Goal: Information Seeking & Learning: Find contact information

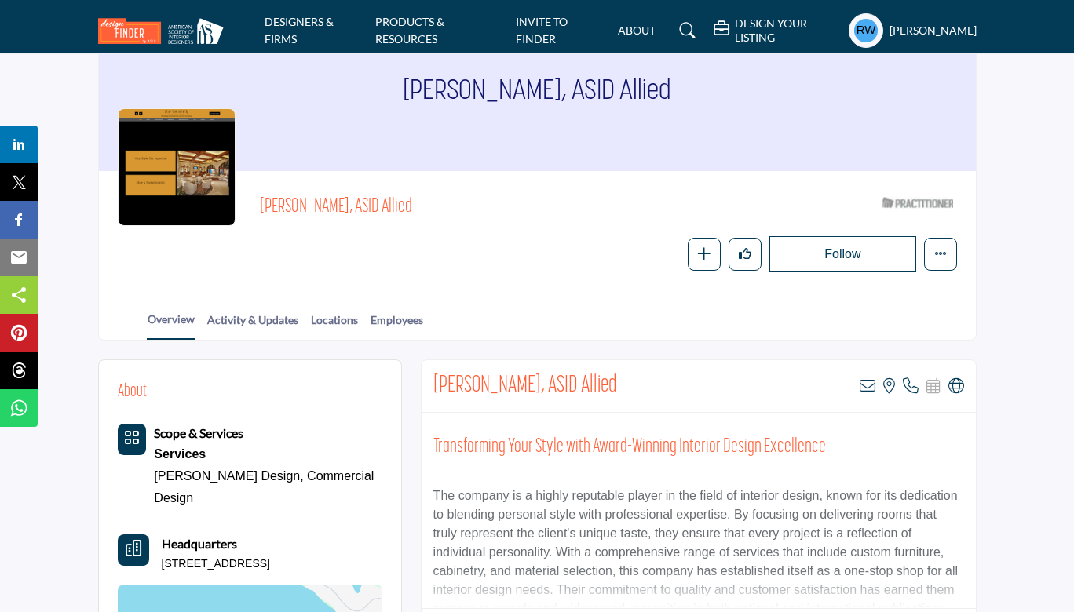
scroll to position [85, 0]
click at [958, 385] on icon at bounding box center [956, 386] width 16 height 16
click at [328, 31] on link "DESIGNERS & FIRMS" at bounding box center [298, 30] width 69 height 31
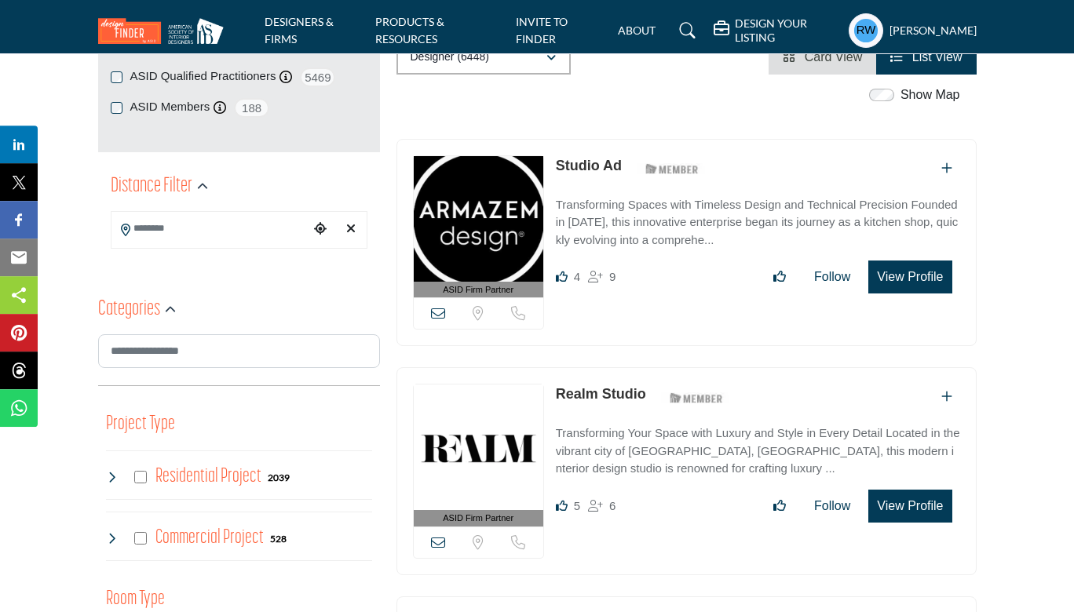
scroll to position [297, 0]
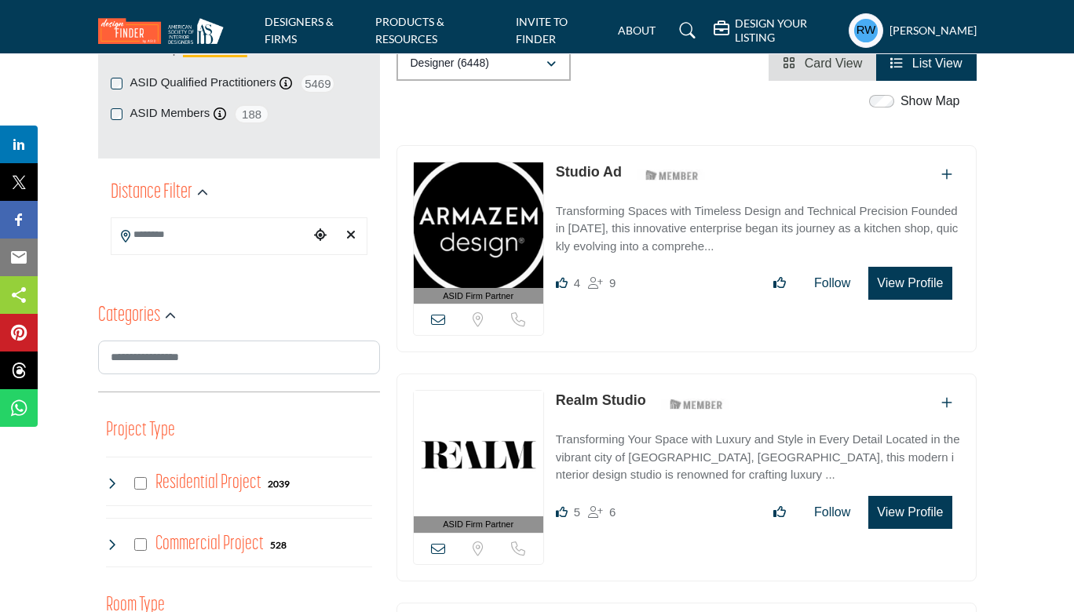
click at [210, 236] on input "Search Location" at bounding box center [210, 235] width 198 height 31
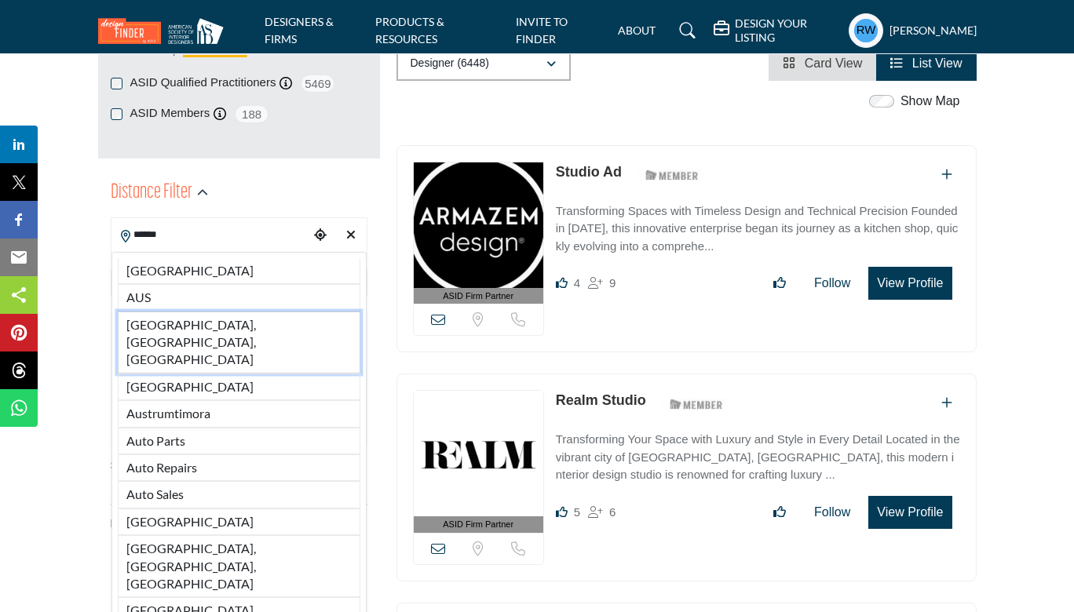
type input "******"
click at [192, 324] on li "[GEOGRAPHIC_DATA], [GEOGRAPHIC_DATA], [GEOGRAPHIC_DATA]" at bounding box center [239, 343] width 242 height 62
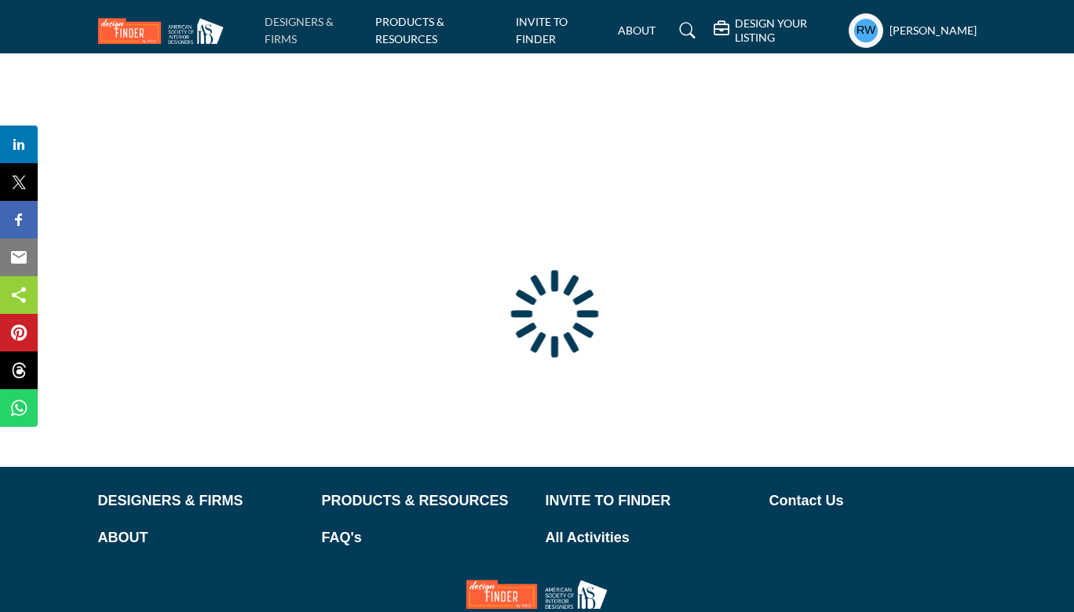
click at [298, 27] on link "DESIGNERS & FIRMS" at bounding box center [298, 30] width 69 height 31
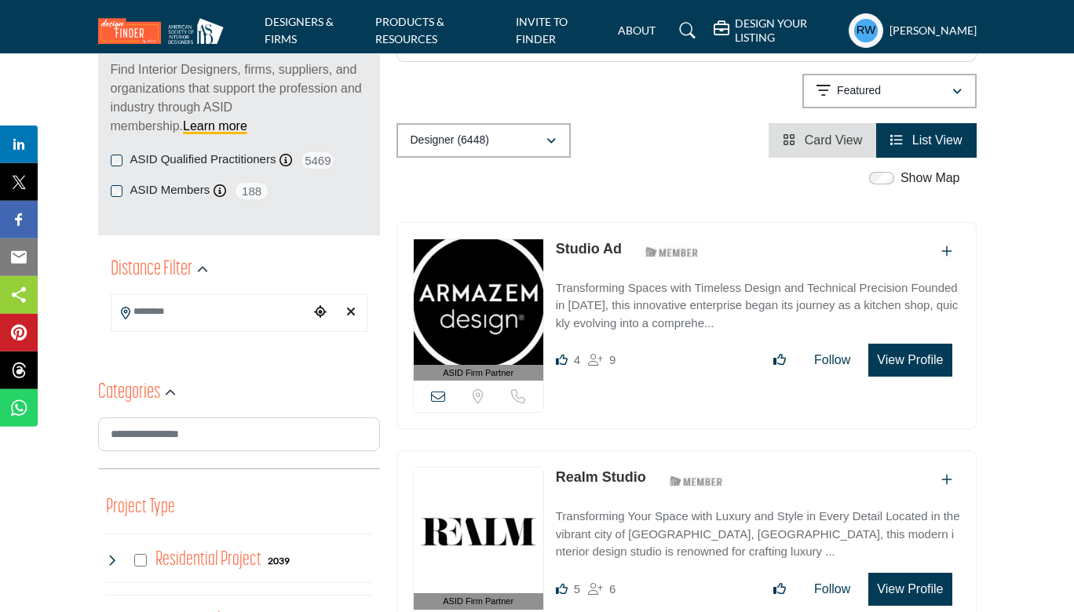
scroll to position [297, 0]
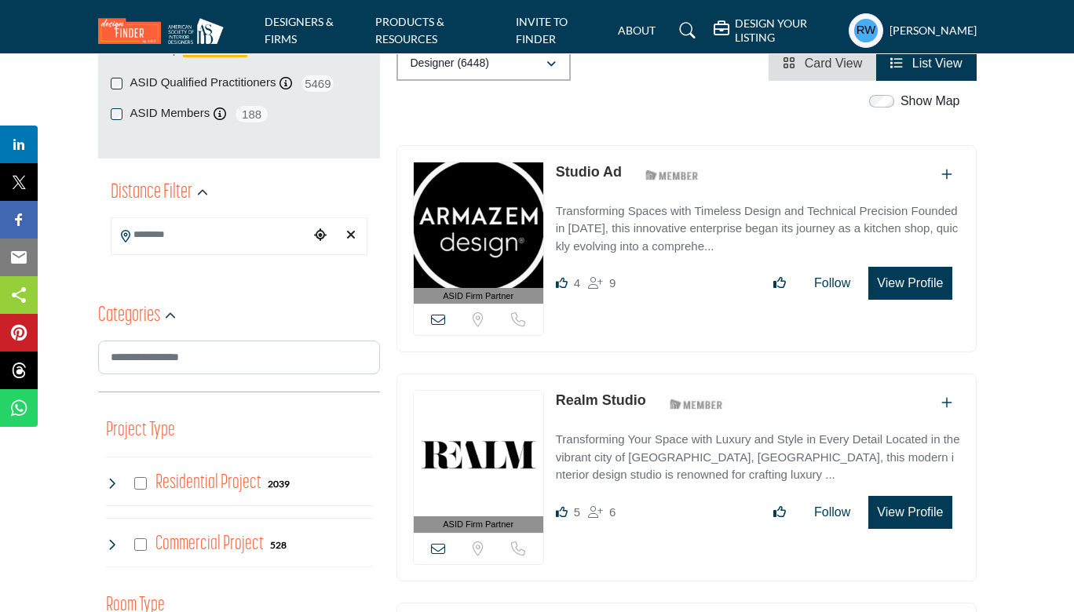
click at [167, 233] on input "Search Location" at bounding box center [210, 235] width 198 height 31
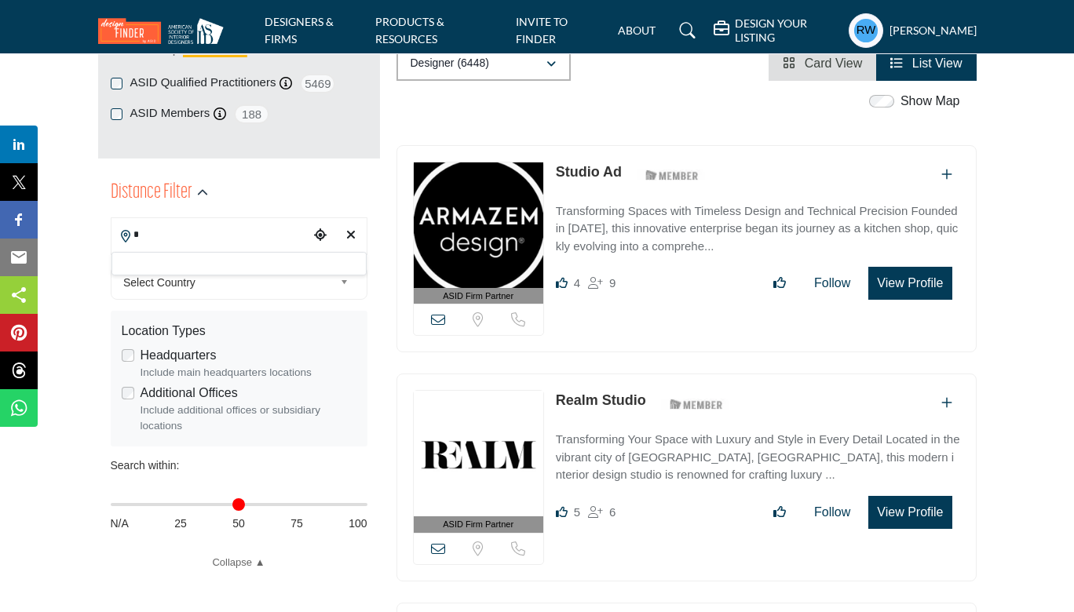
click at [168, 236] on input "*" at bounding box center [210, 235] width 198 height 31
click at [191, 243] on input "**********" at bounding box center [210, 235] width 198 height 31
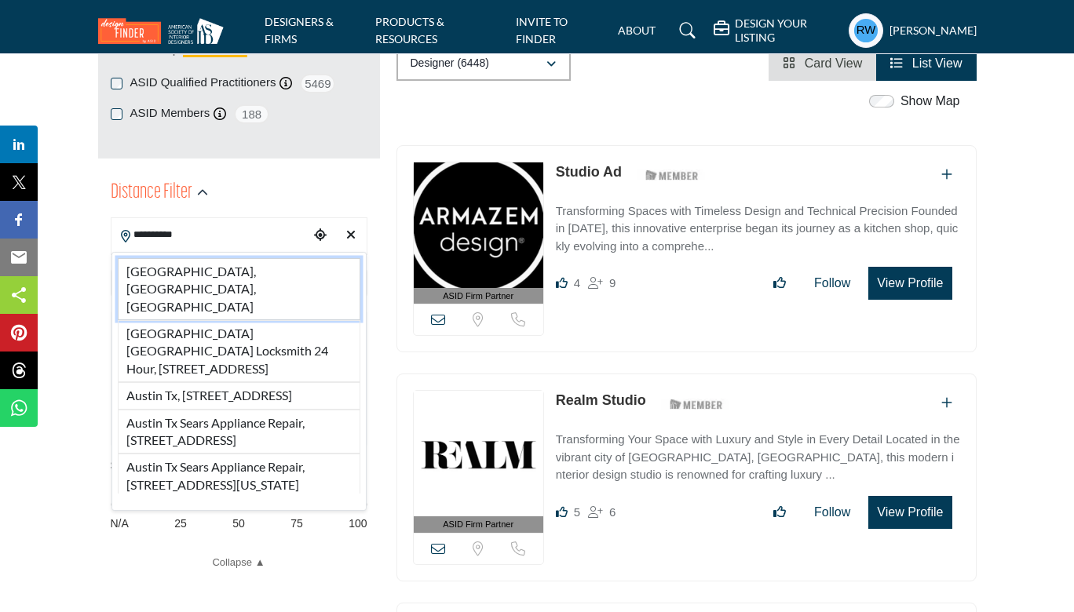
click at [191, 270] on li "[GEOGRAPHIC_DATA], [GEOGRAPHIC_DATA], [GEOGRAPHIC_DATA]" at bounding box center [239, 289] width 242 height 62
type input "**********"
type input "***"
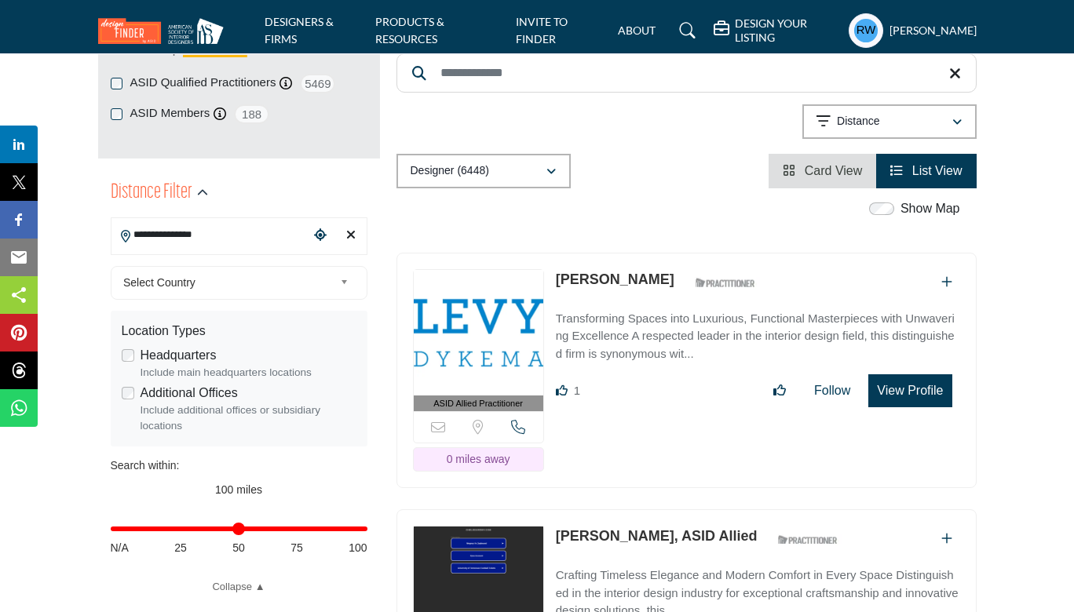
click at [184, 151] on div "ASID Qualified Practitioners ASID Qualified Practitioner who validates work and…" at bounding box center [239, 112] width 257 height 77
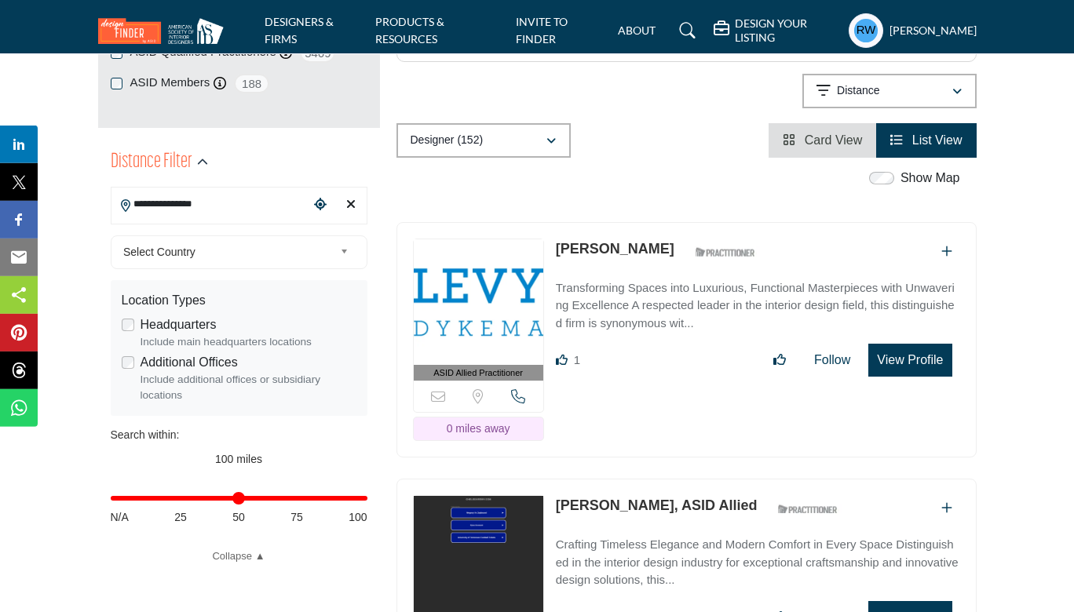
scroll to position [370, 0]
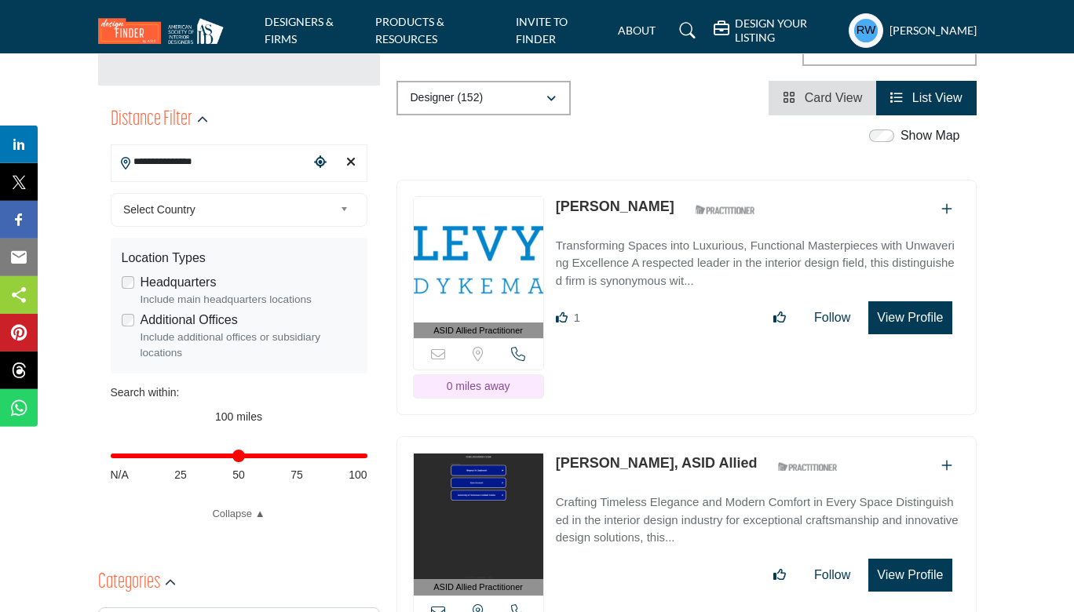
drag, startPoint x: 653, startPoint y: 166, endPoint x: 553, endPoint y: 170, distance: 99.7
click at [553, 180] on div "ASID Allied Practitioner ASID Allied Practitioners have successfully completed …" at bounding box center [686, 298] width 580 height 236
copy link "[PERSON_NAME]"
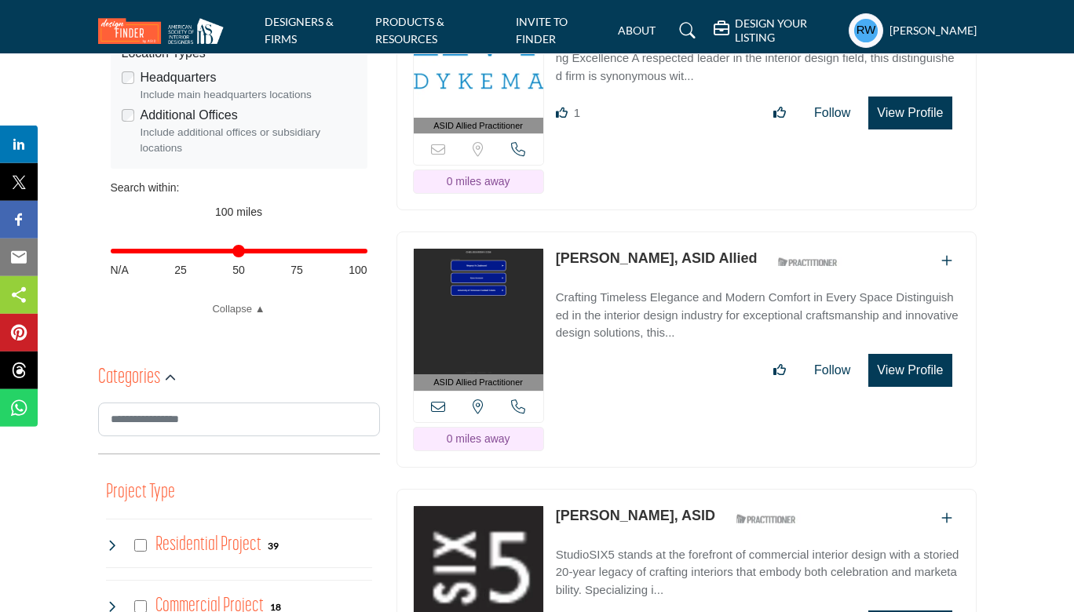
scroll to position [582, 0]
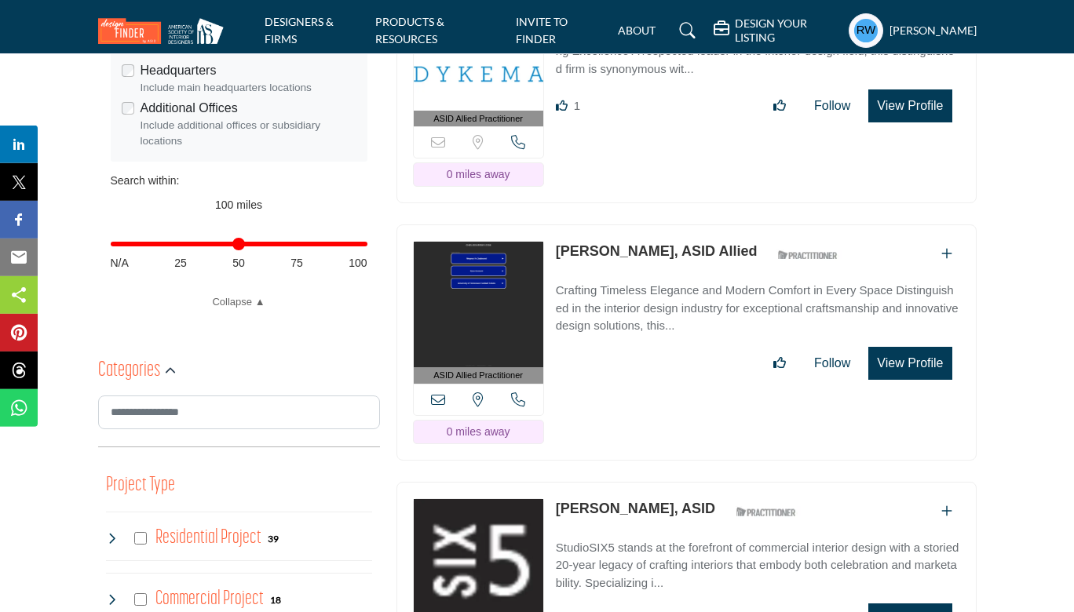
copy link "[PERSON_NAME]"
drag, startPoint x: 554, startPoint y: 210, endPoint x: 652, endPoint y: 215, distance: 98.2
click at [652, 224] on div "ASID Allied Practitioner ASID Allied Practitioners have successfully completed …" at bounding box center [686, 342] width 580 height 236
copy link "Chelsea Kloss"
drag, startPoint x: 550, startPoint y: 466, endPoint x: 667, endPoint y: 473, distance: 117.1
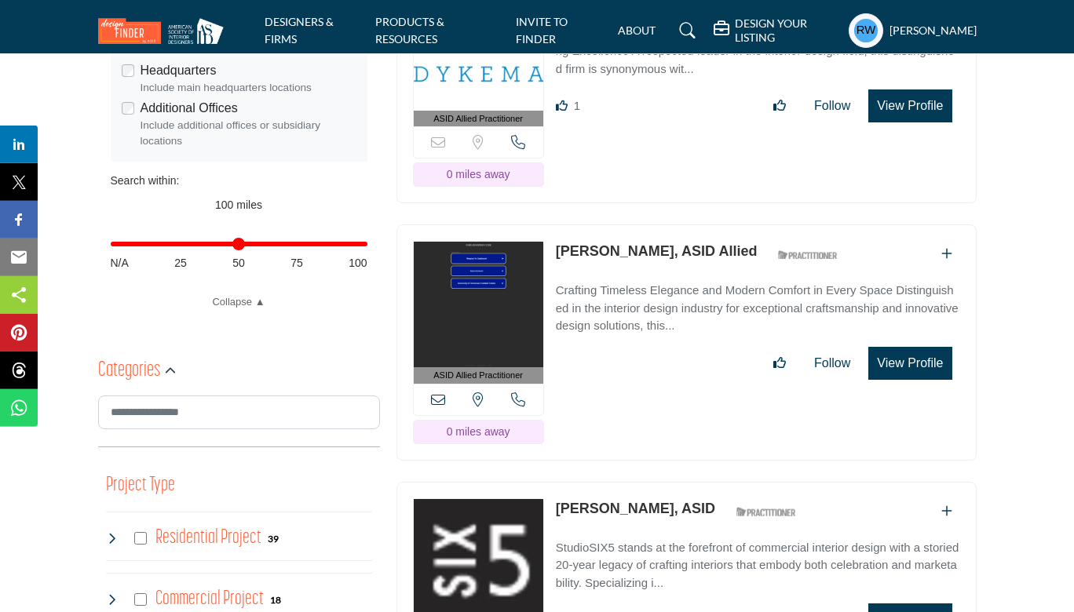
click at [667, 482] on div "ASID Professional Practitioner ASID Professional Practitioners have successfull…" at bounding box center [686, 600] width 580 height 236
copy link "Dean Maddalena"
click at [603, 385] on div "ASID Allied Practitioner ASID Allied Practitioners have successfully completed …" at bounding box center [686, 342] width 580 height 236
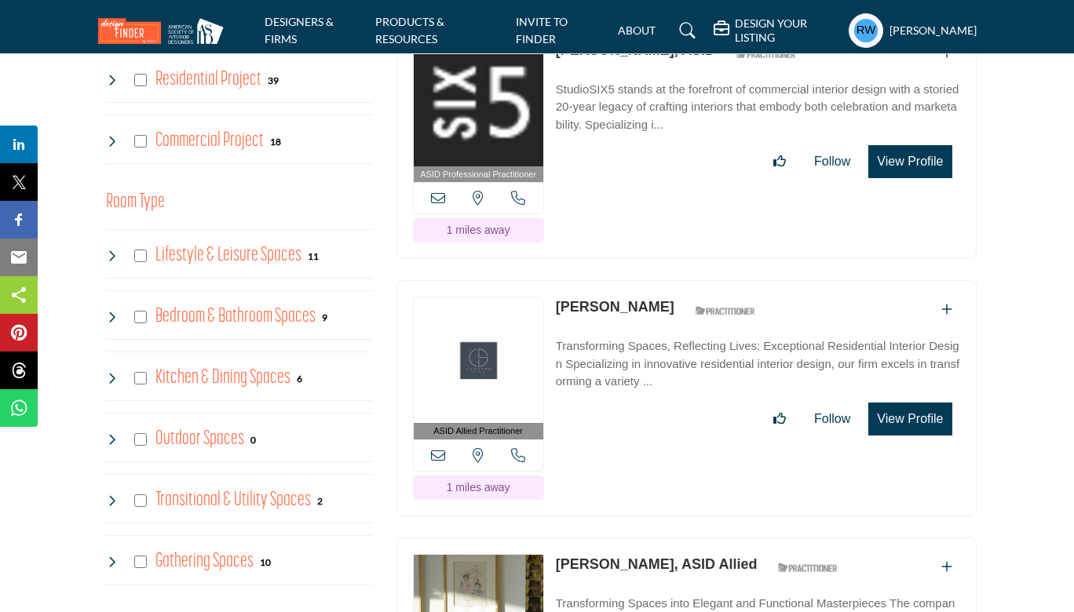
scroll to position [1048, 0]
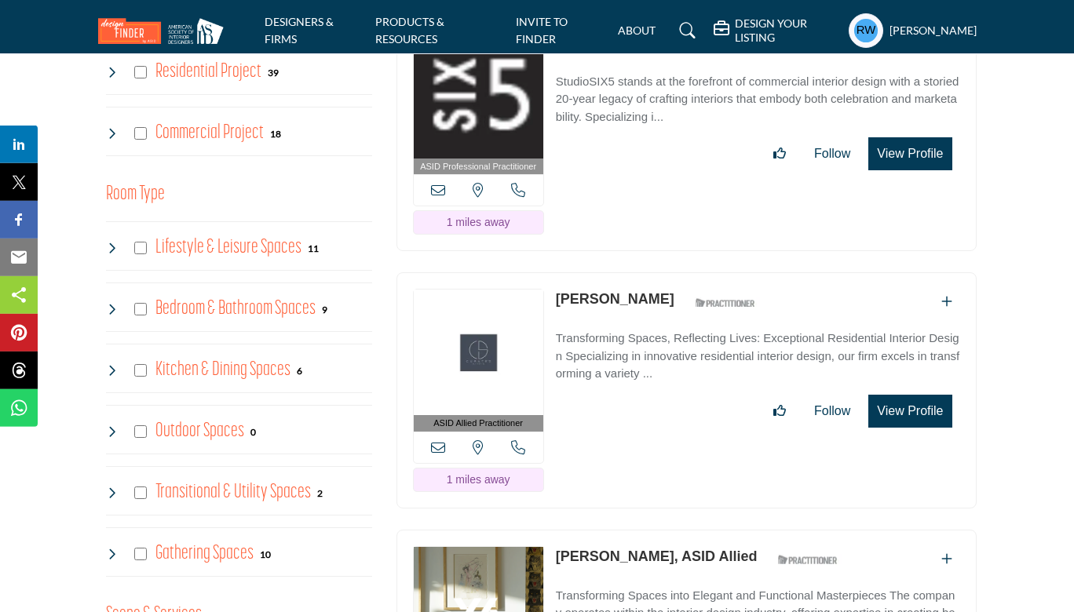
drag, startPoint x: 553, startPoint y: 259, endPoint x: 652, endPoint y: 259, distance: 98.9
click at [652, 272] on div "ASID Allied Practitioner ASID Allied Practitioners have successfully completed …" at bounding box center [686, 390] width 580 height 236
copy link "[PERSON_NAME]"
drag, startPoint x: 552, startPoint y: 512, endPoint x: 636, endPoint y: 516, distance: 84.1
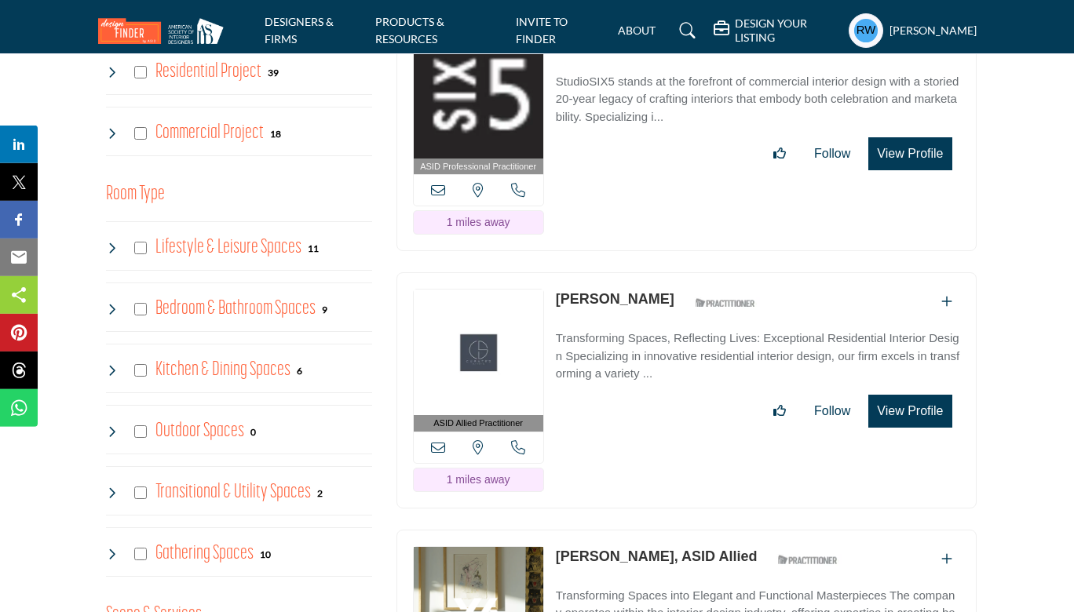
copy link "Yana Ashim"
click at [408, 312] on div "ASID Allied Practitioner ASID Allied Practitioners have successfully completed …" at bounding box center [686, 390] width 580 height 236
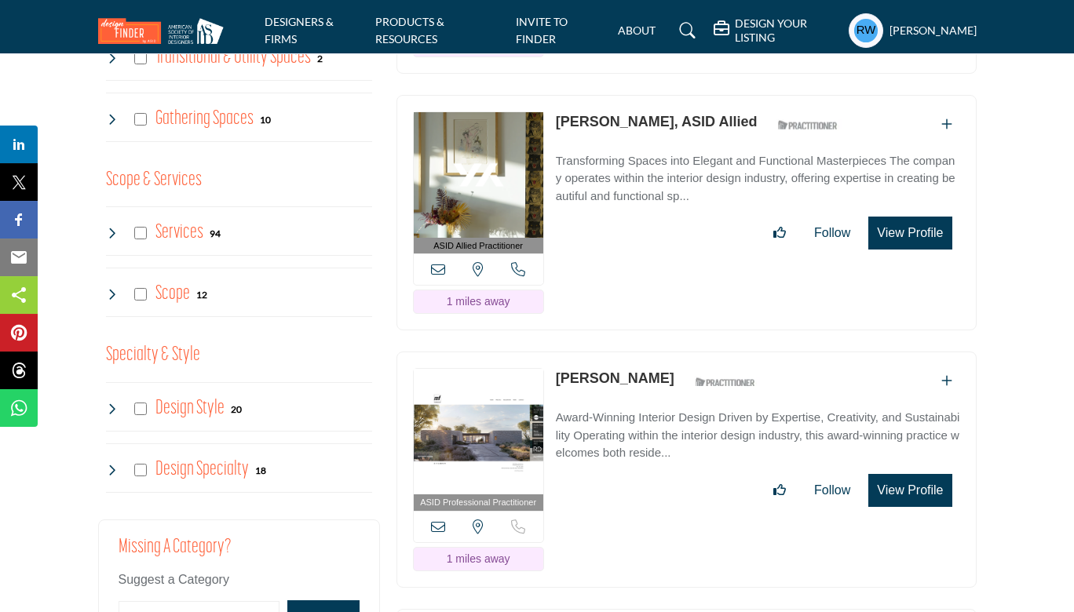
scroll to position [1514, 0]
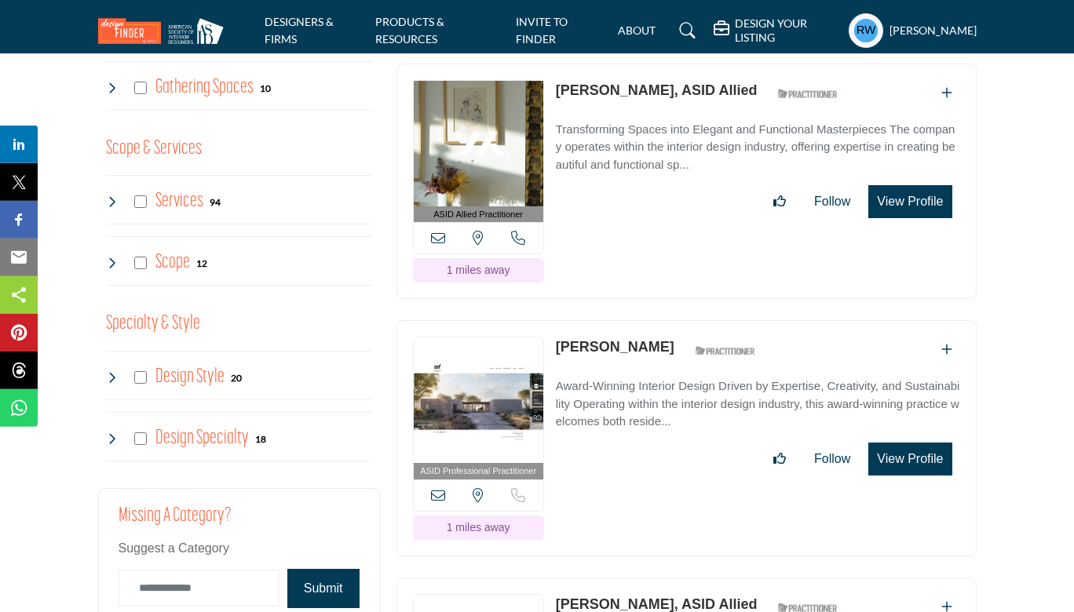
drag, startPoint x: 548, startPoint y: 302, endPoint x: 636, endPoint y: 307, distance: 88.8
click at [636, 320] on div "ASID Professional Practitioner ASID Professional Practitioners have successfull…" at bounding box center [686, 438] width 580 height 236
click at [614, 368] on link "Award-Winning Interior Design Driven by Expertise, Creativity, and Sustainabili…" at bounding box center [758, 399] width 404 height 63
click at [554, 320] on div "ASID Professional Practitioner ASID Professional Practitioners have successfull…" at bounding box center [686, 438] width 580 height 236
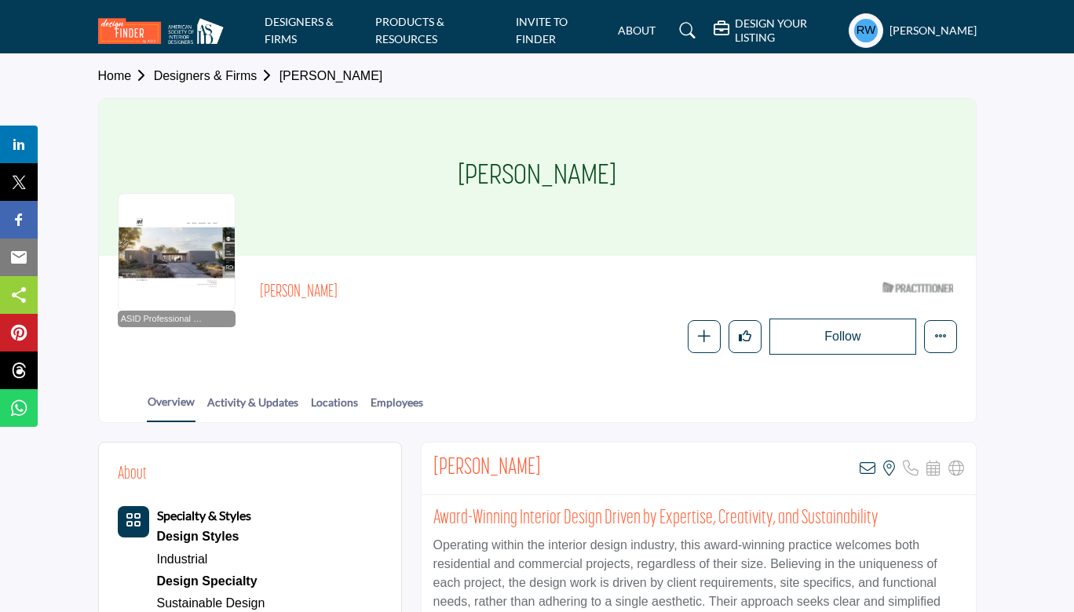
drag, startPoint x: 517, startPoint y: 180, endPoint x: 482, endPoint y: 178, distance: 35.3
click at [482, 178] on div "[PERSON_NAME]" at bounding box center [537, 177] width 877 height 157
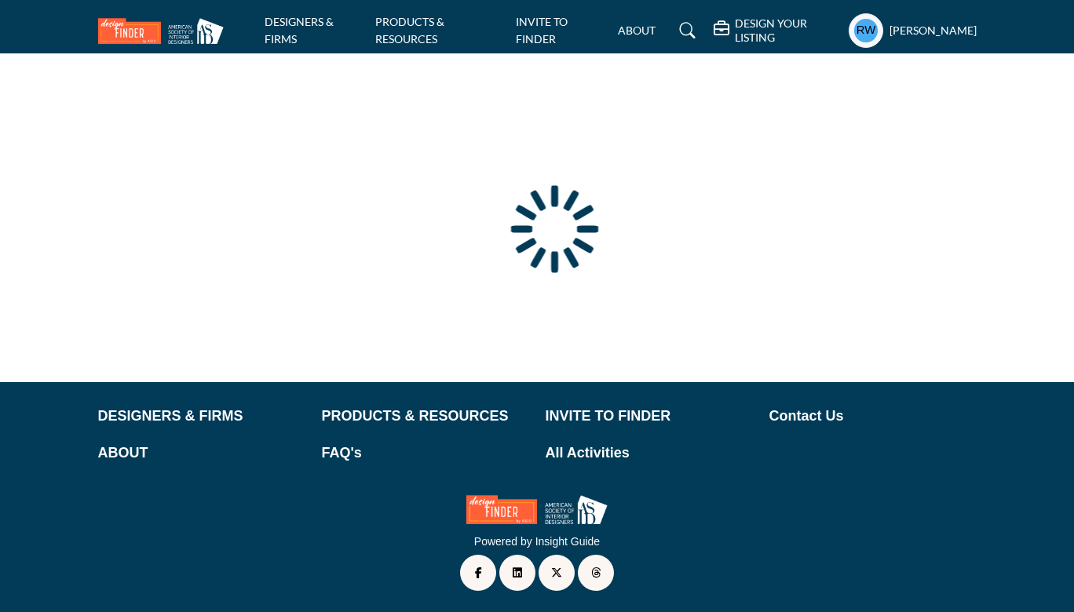
scroll to position [85, 0]
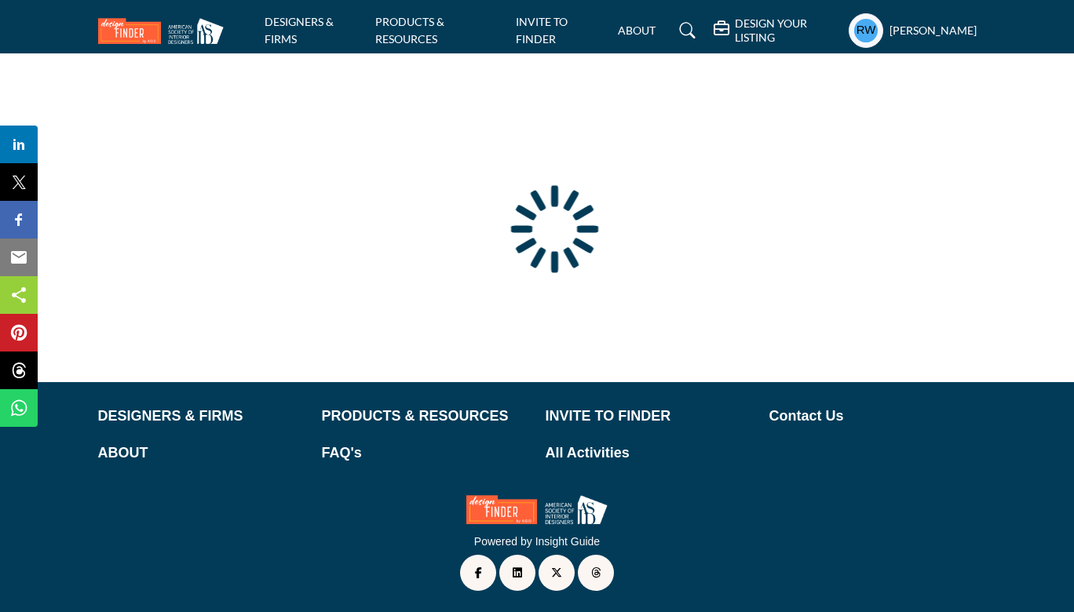
type input "**********"
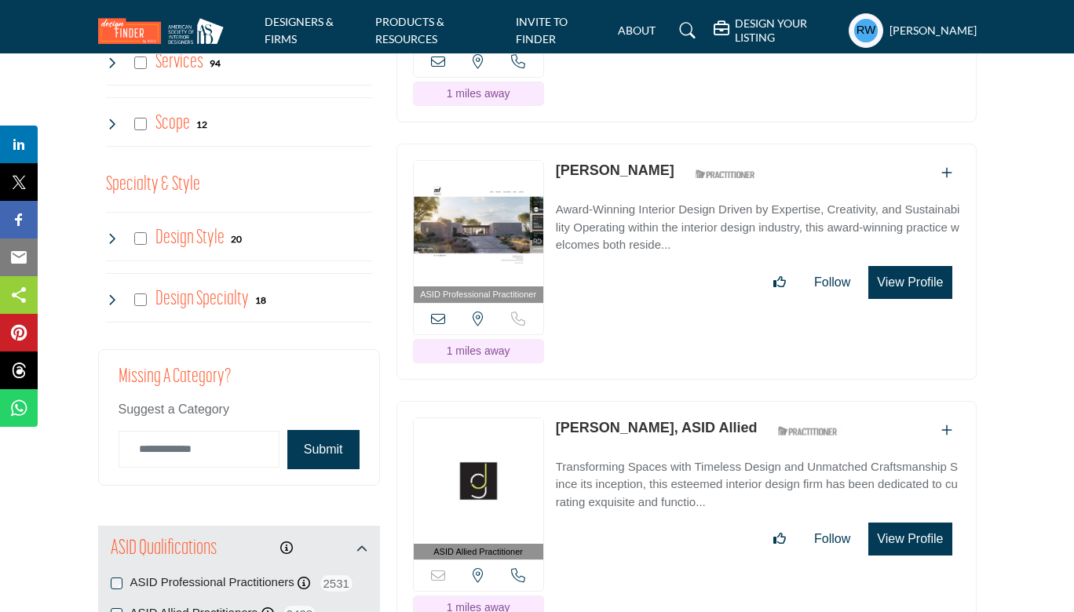
scroll to position [1780, 0]
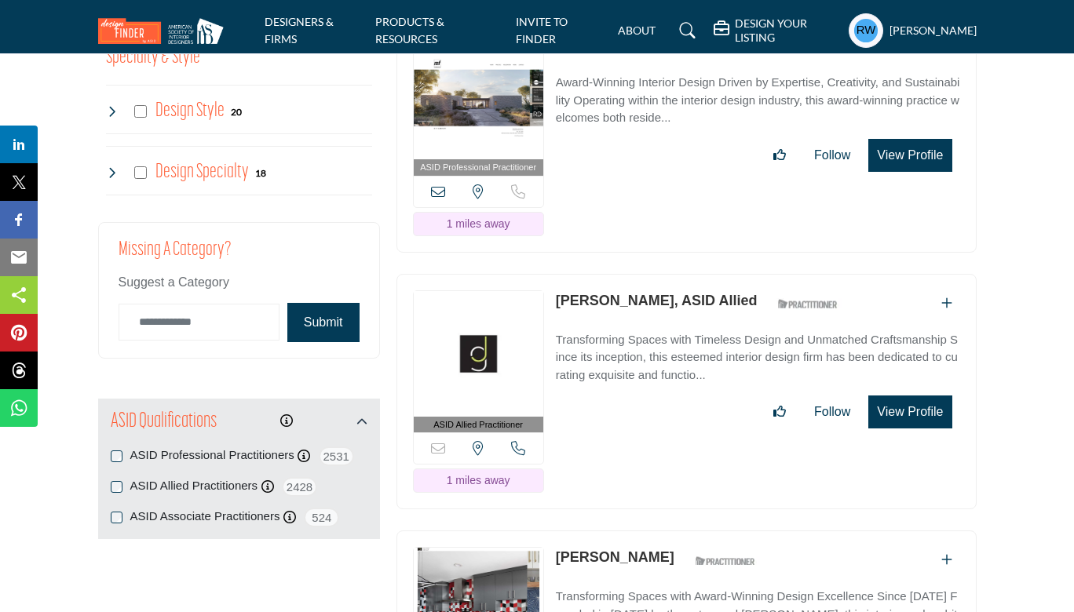
drag, startPoint x: 555, startPoint y: 300, endPoint x: 630, endPoint y: 303, distance: 75.4
click at [630, 303] on div "ASID Allied Practitioner ASID Allied Practitioners have successfully completed …" at bounding box center [686, 392] width 580 height 236
copy link "[PERSON_NAME]"
drag, startPoint x: 549, startPoint y: 552, endPoint x: 650, endPoint y: 554, distance: 100.5
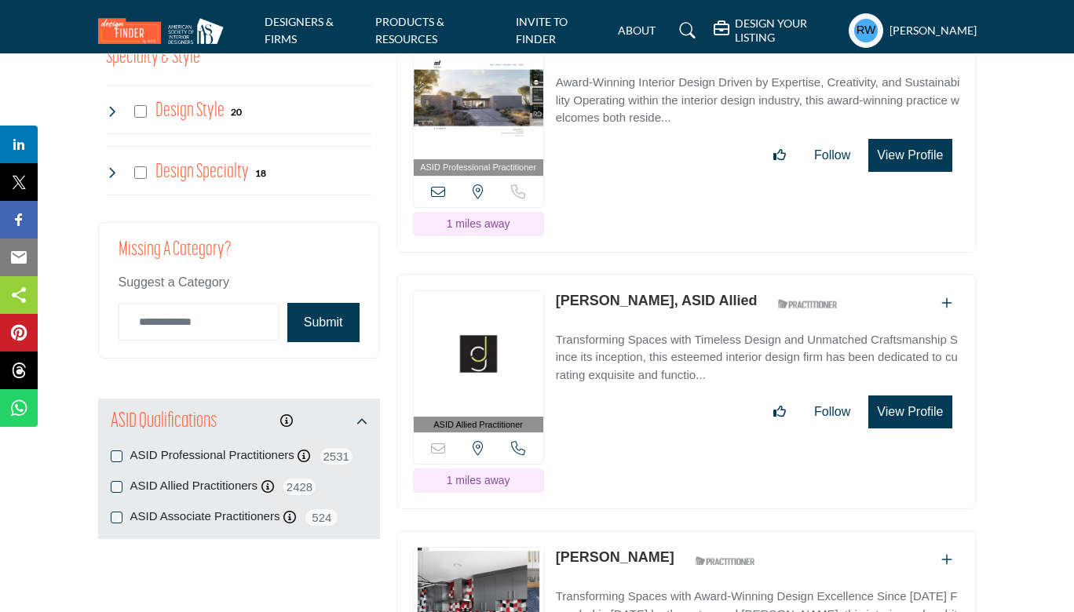
copy div "View email address of this listing View the location of this listing Call Numbe…"
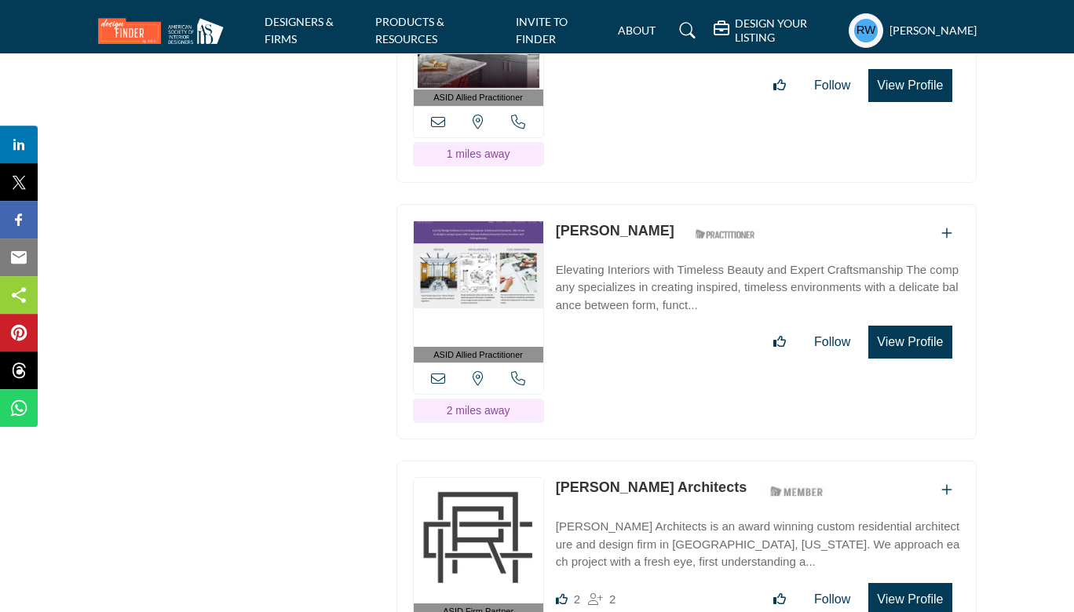
scroll to position [2373, 0]
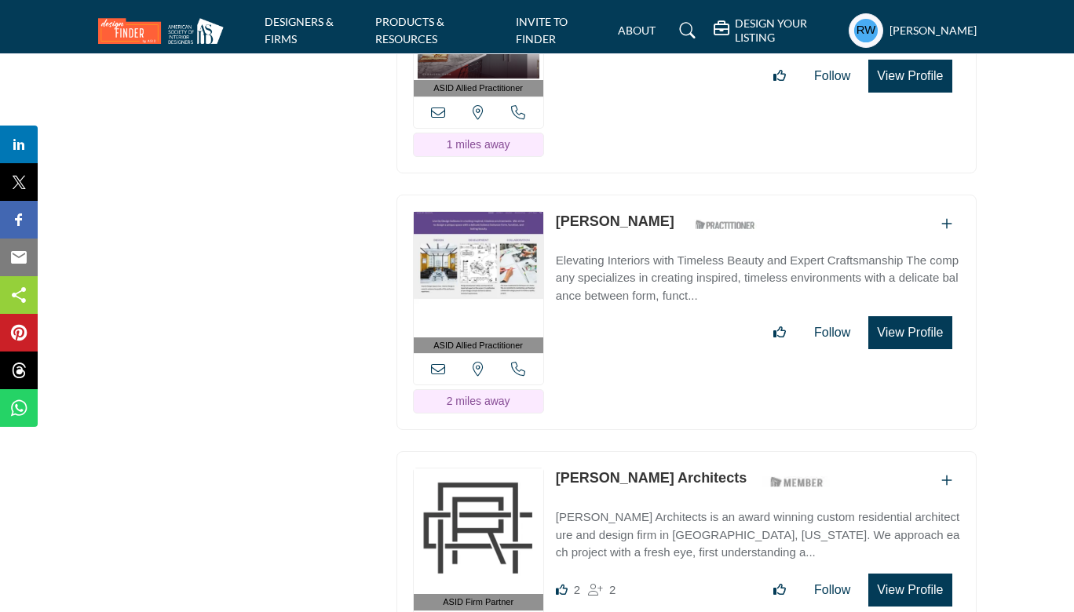
drag, startPoint x: 555, startPoint y: 213, endPoint x: 708, endPoint y: 214, distance: 153.0
click at [708, 214] on div "ASID Allied Practitioner ASID Allied Practitioners have successfully completed …" at bounding box center [686, 313] width 580 height 236
copy div "Connie Lynn Vasquez"
drag, startPoint x: 554, startPoint y: 467, endPoint x: 746, endPoint y: 465, distance: 191.5
click at [746, 465] on div "ASID Firm Partner ASID Firm Partners are design companies with ASID-qualified i…" at bounding box center [686, 569] width 580 height 236
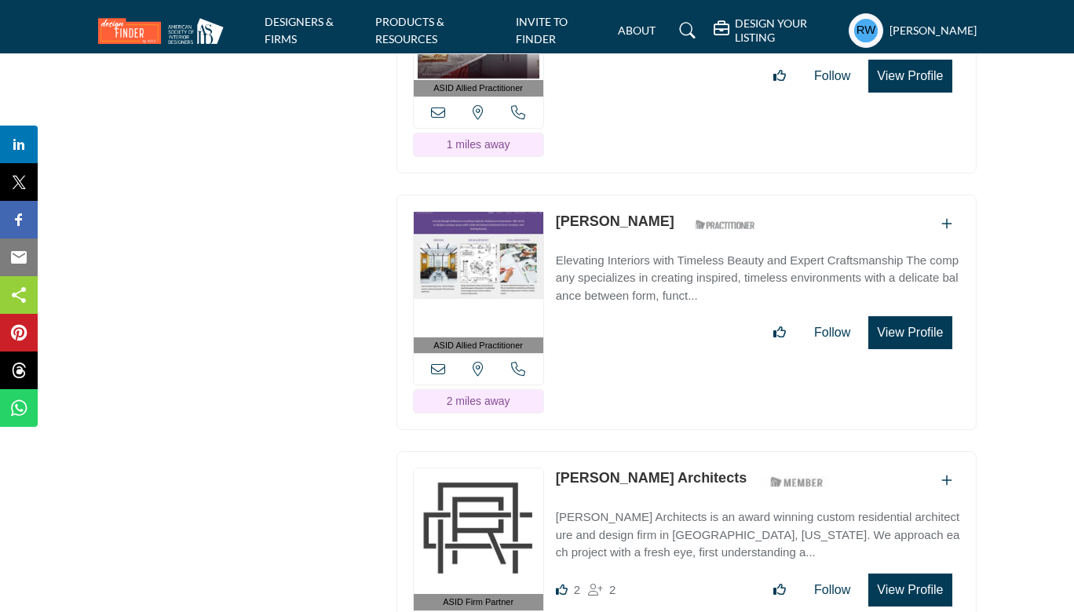
copy link "Clark Richardson Architects"
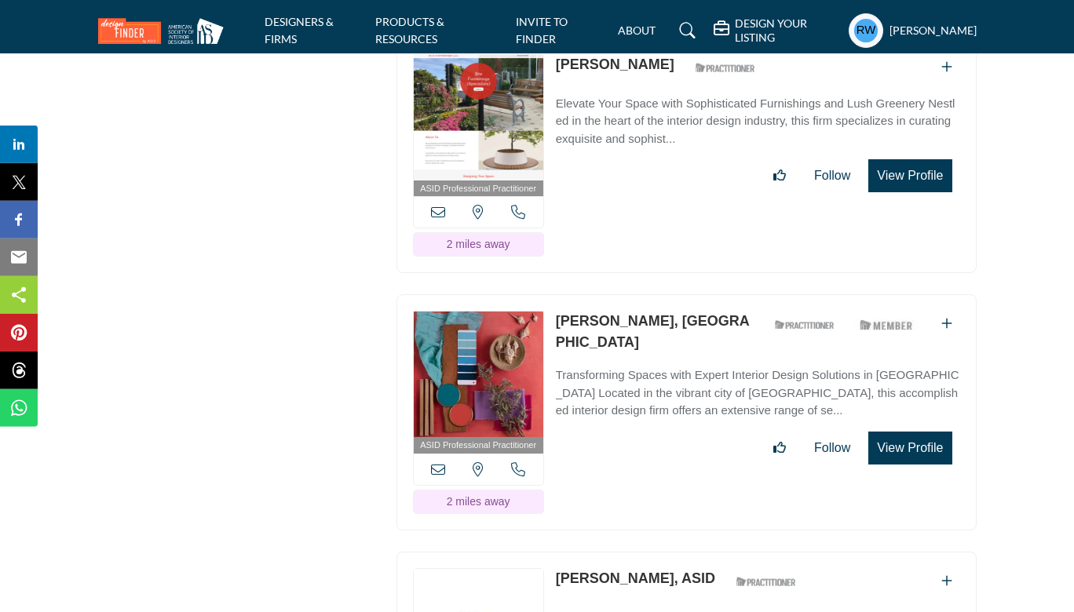
scroll to position [3051, 0]
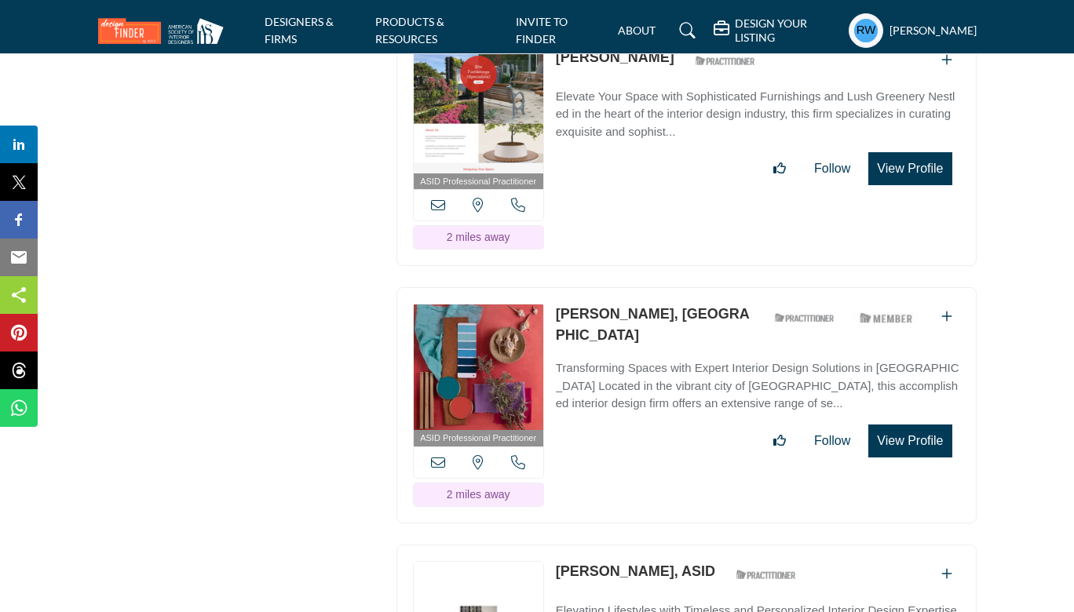
drag, startPoint x: 553, startPoint y: 304, endPoint x: 662, endPoint y: 310, distance: 108.4
click at [662, 310] on div "ASID Professional Practitioner ASID Professional Practitioners have successfull…" at bounding box center [686, 405] width 580 height 236
copy link "Marsha Whitton"
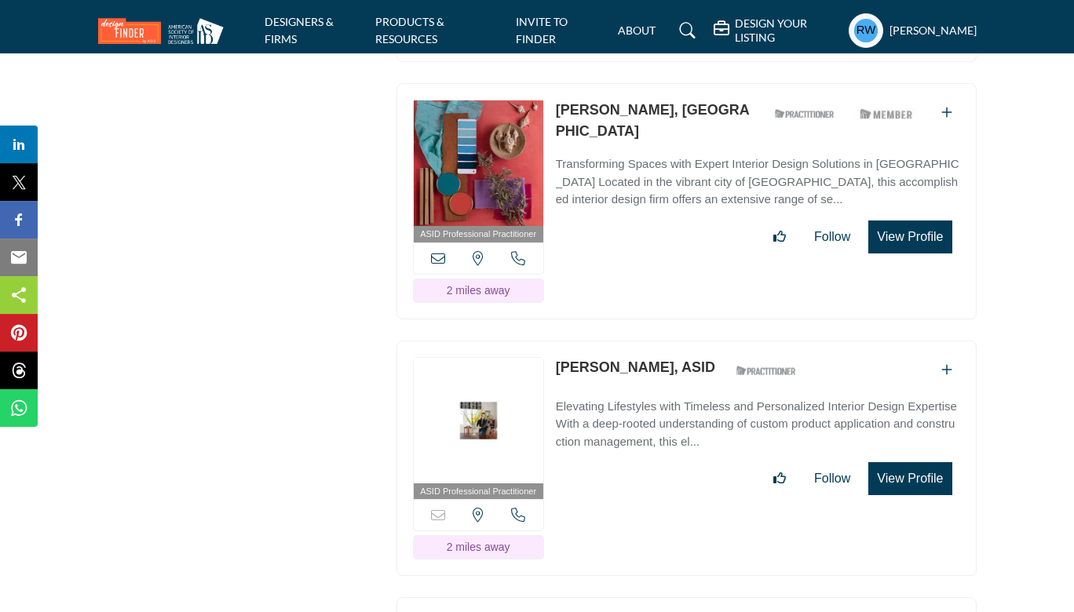
scroll to position [3263, 0]
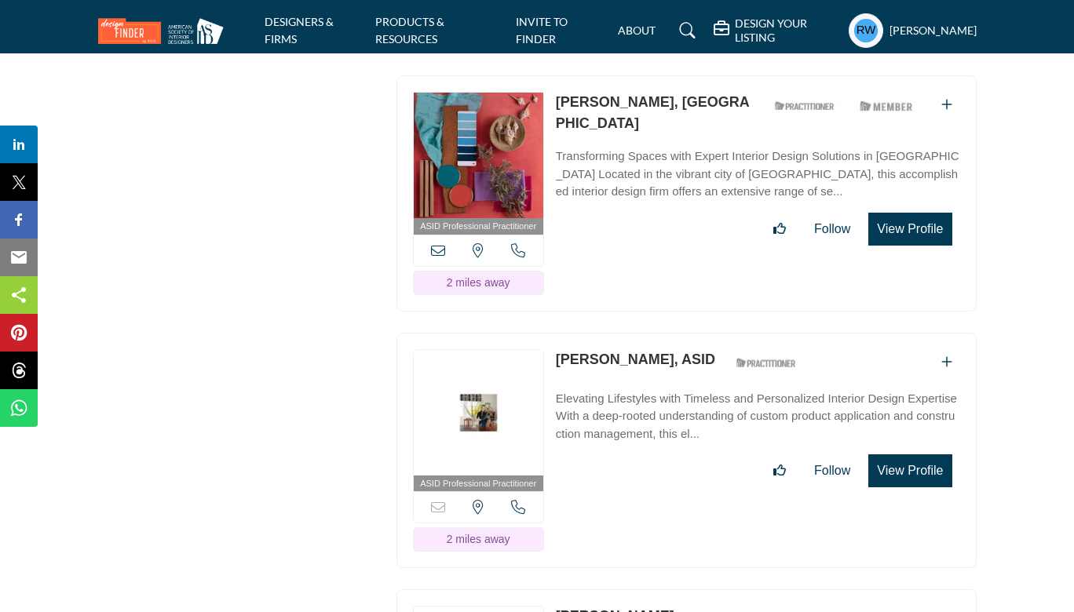
drag, startPoint x: 549, startPoint y: 341, endPoint x: 663, endPoint y: 345, distance: 114.6
click at [663, 345] on div "ASID Professional Practitioner ASID Professional Practitioners have successfull…" at bounding box center [686, 451] width 580 height 236
copy div "Sorry, but this listing is on a subscription plan which does not allow users to…"
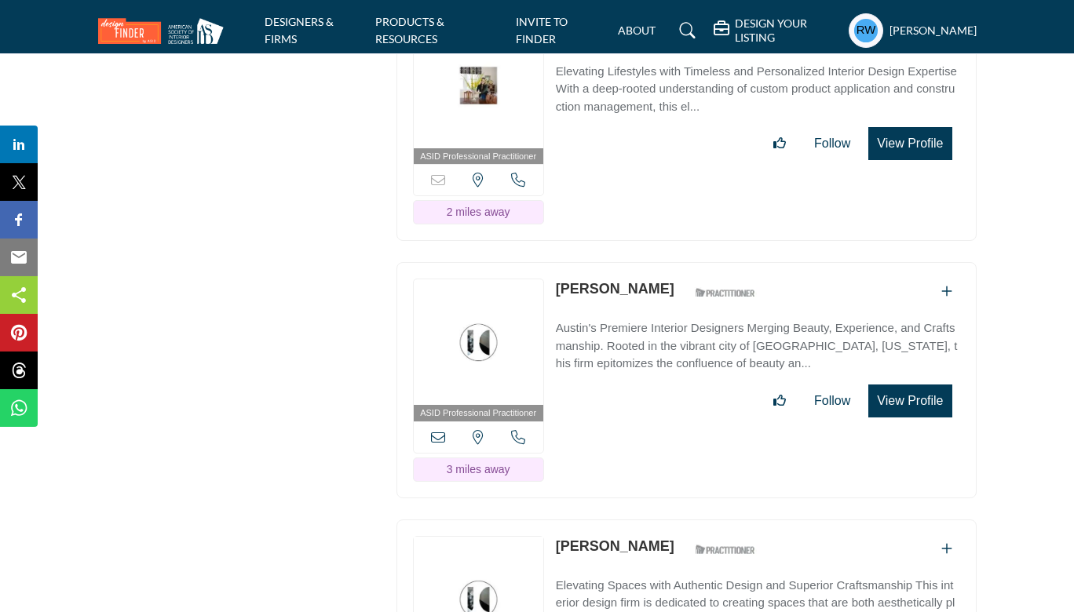
scroll to position [3602, 0]
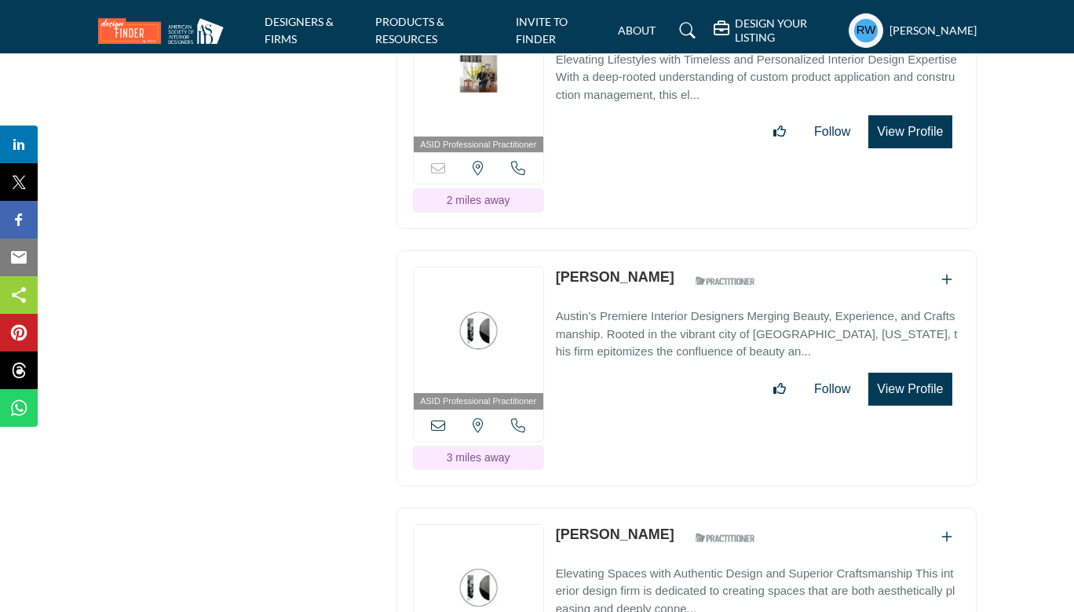
drag, startPoint x: 551, startPoint y: 265, endPoint x: 629, endPoint y: 268, distance: 77.7
click at [629, 268] on div "ASID Professional Practitioner ASID Professional Practitioners have successfull…" at bounding box center [686, 368] width 580 height 236
copy link "Ada Corral"
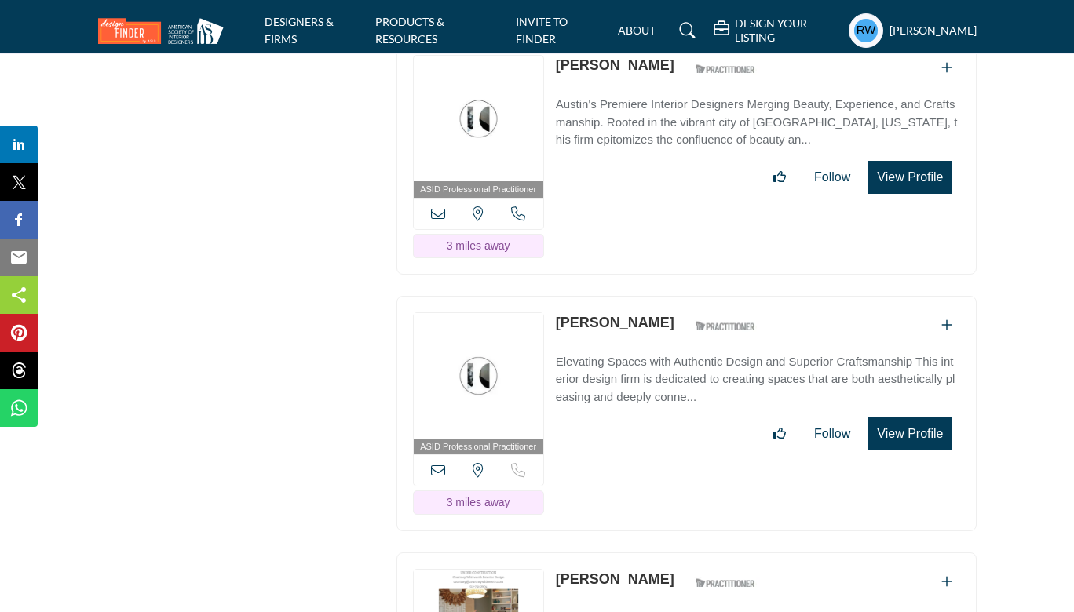
scroll to position [3856, 0]
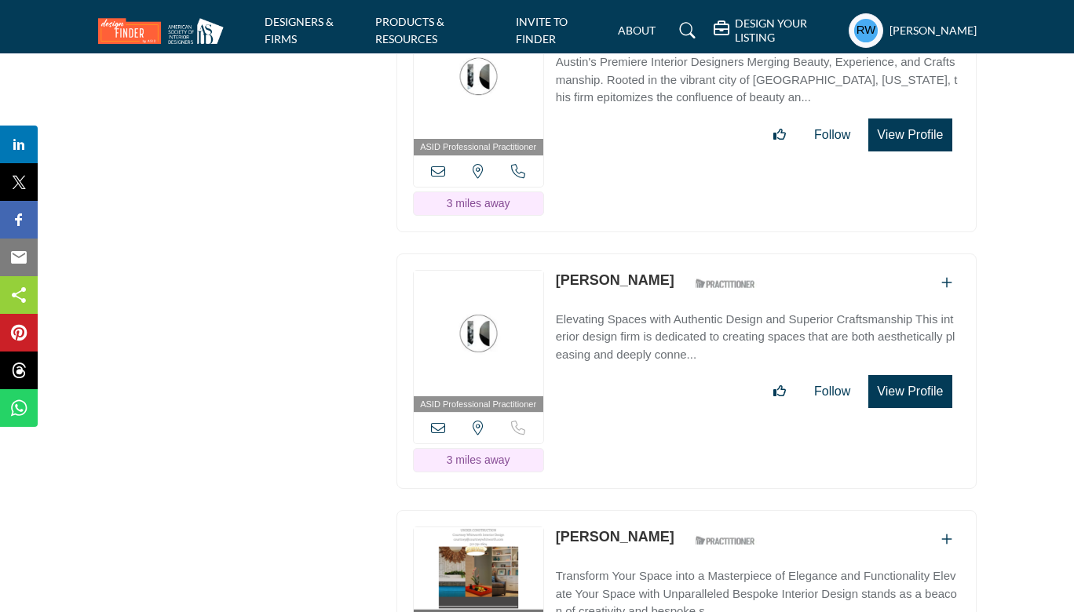
drag, startPoint x: 554, startPoint y: 269, endPoint x: 640, endPoint y: 268, distance: 85.6
click at [640, 268] on div "ASID Professional Practitioner ASID Professional Practitioners have successfull…" at bounding box center [686, 371] width 580 height 236
copy link "Camille Jobe"
drag, startPoint x: 552, startPoint y: 525, endPoint x: 691, endPoint y: 524, distance: 138.9
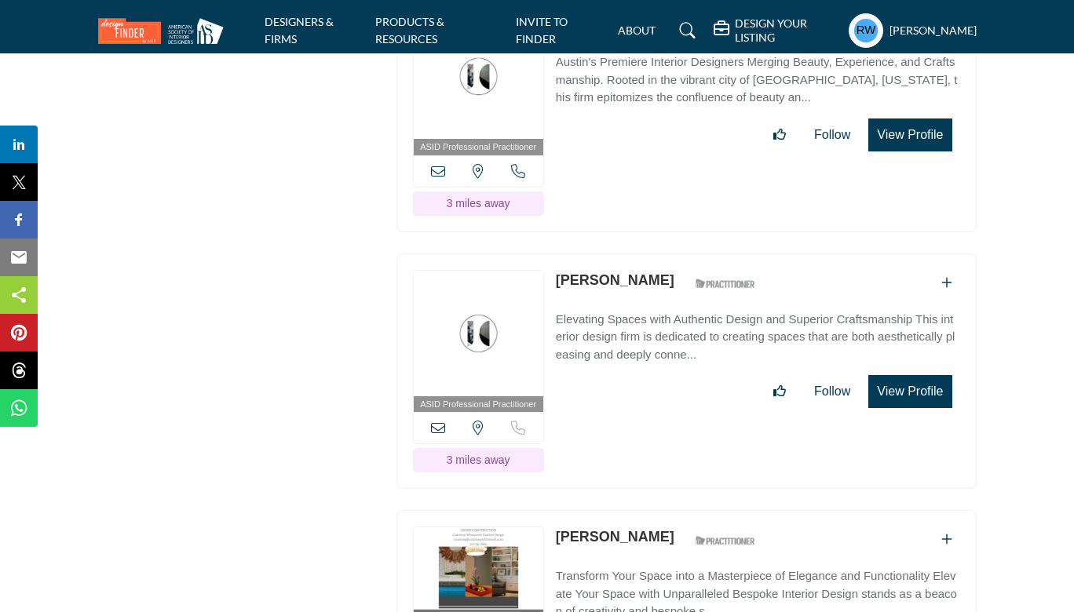
copy link "Courtney Whitworth"
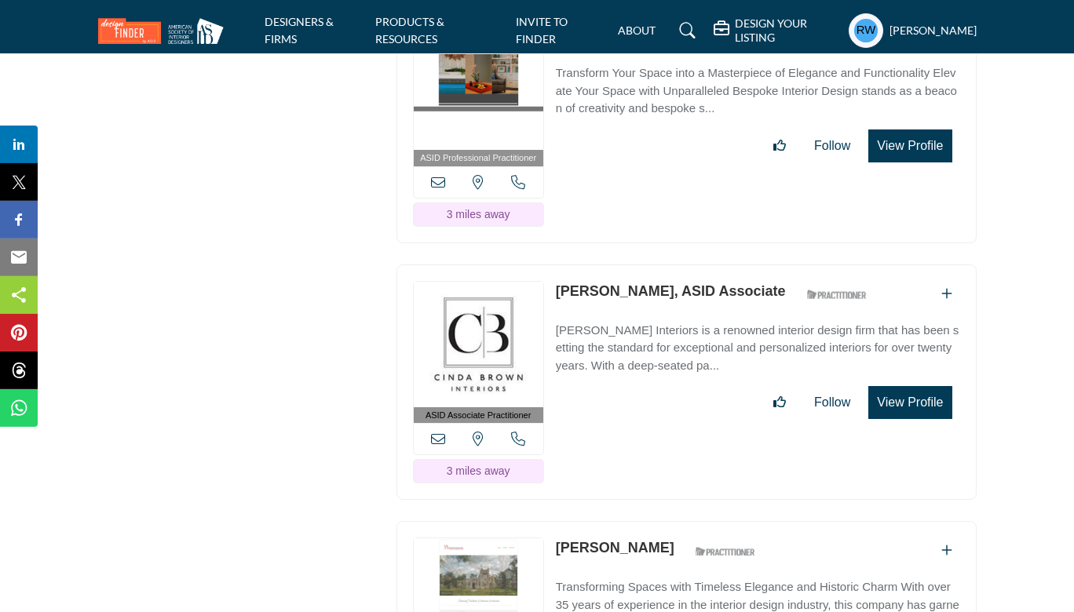
scroll to position [4365, 0]
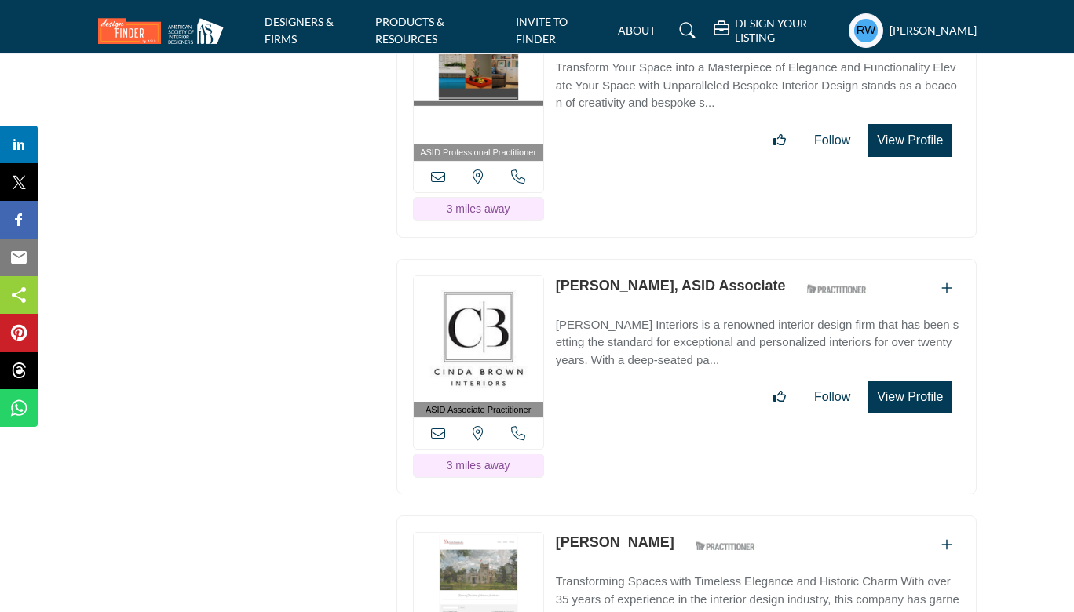
drag, startPoint x: 554, startPoint y: 269, endPoint x: 641, endPoint y: 272, distance: 87.1
click at [641, 272] on div "ASID Associate Practitioner ASID Associate Practitioners have a degree in any m…" at bounding box center [686, 377] width 580 height 236
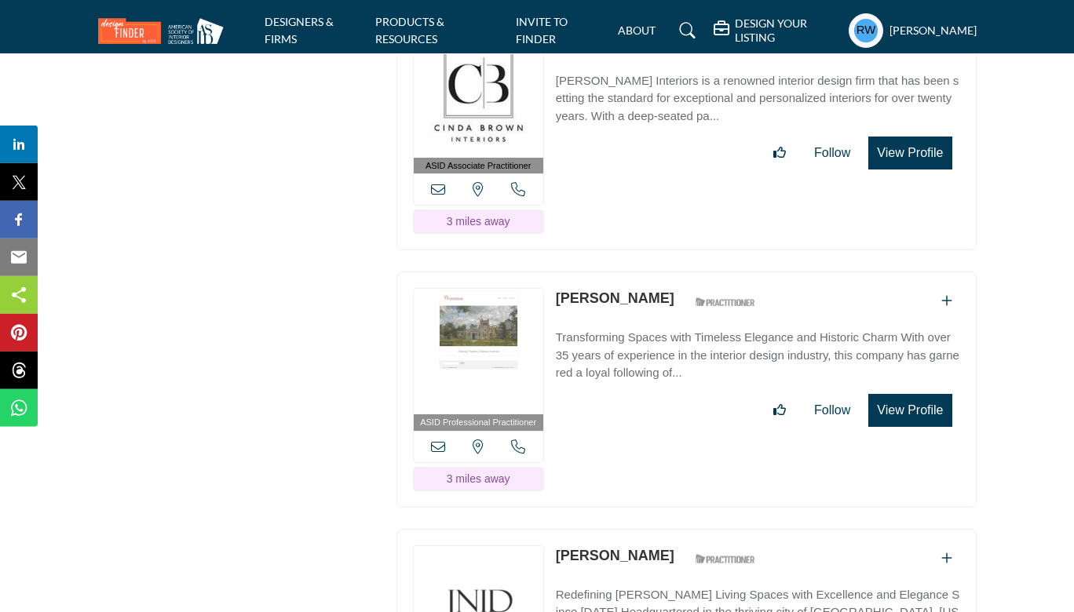
scroll to position [4619, 0]
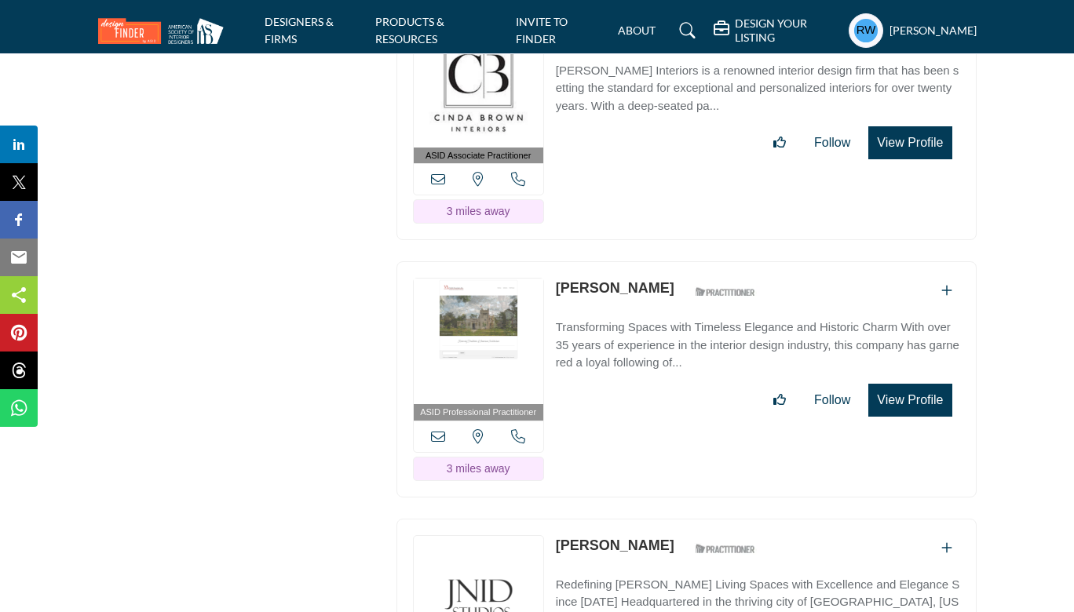
drag, startPoint x: 647, startPoint y: 274, endPoint x: 556, endPoint y: 277, distance: 91.9
click at [556, 278] on div "Candace Volz ASID Qualified Practitioner who validates work and experience to h…" at bounding box center [660, 291] width 208 height 27
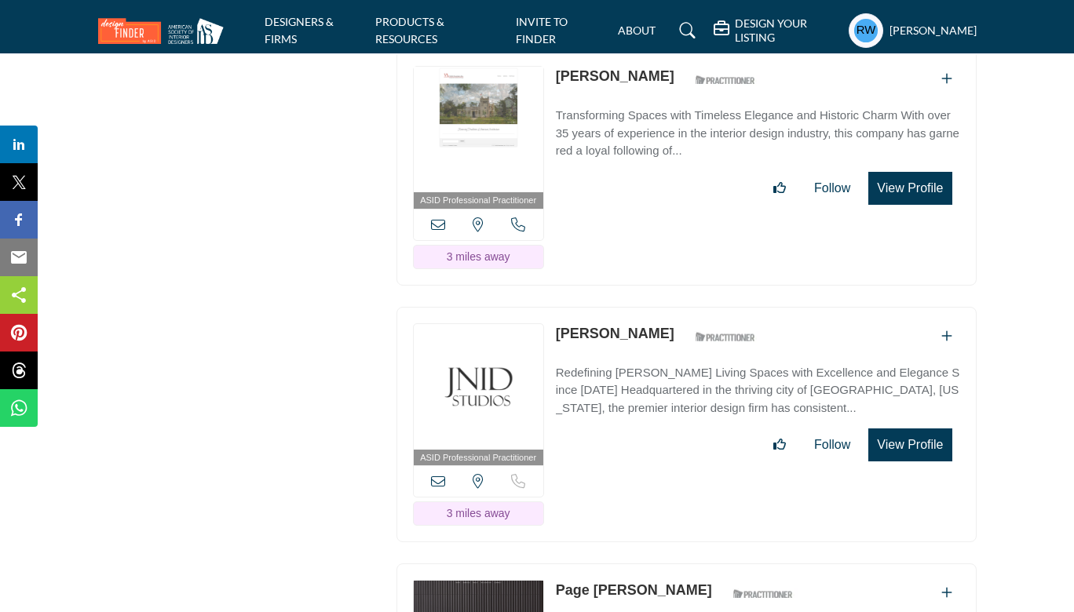
scroll to position [4873, 0]
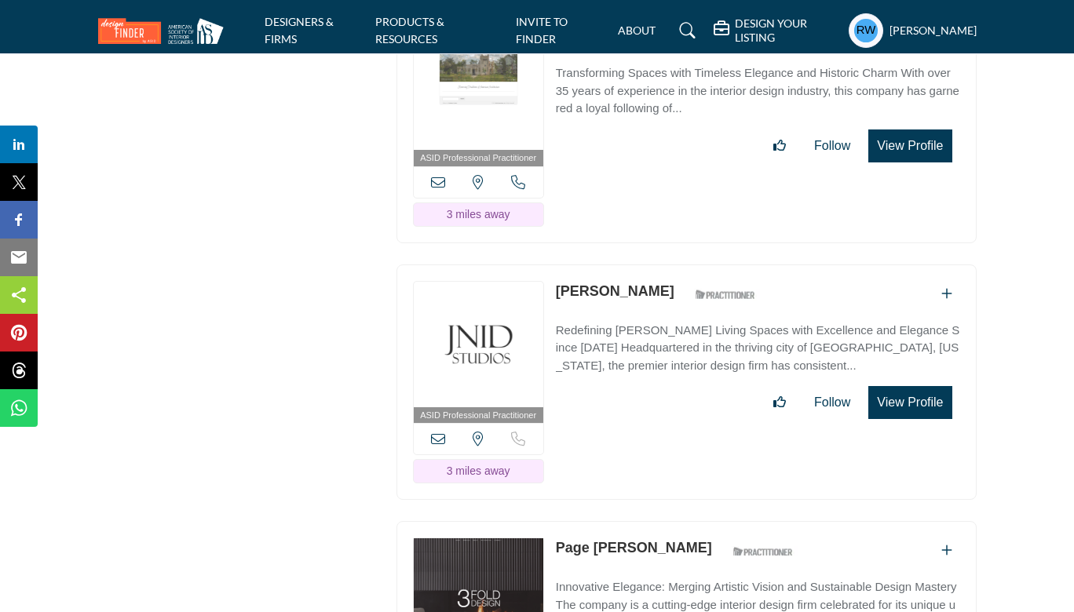
drag, startPoint x: 552, startPoint y: 276, endPoint x: 647, endPoint y: 282, distance: 95.9
click at [647, 282] on div "ASID Professional Practitioner ASID Professional Practitioners have successfull…" at bounding box center [686, 382] width 580 height 236
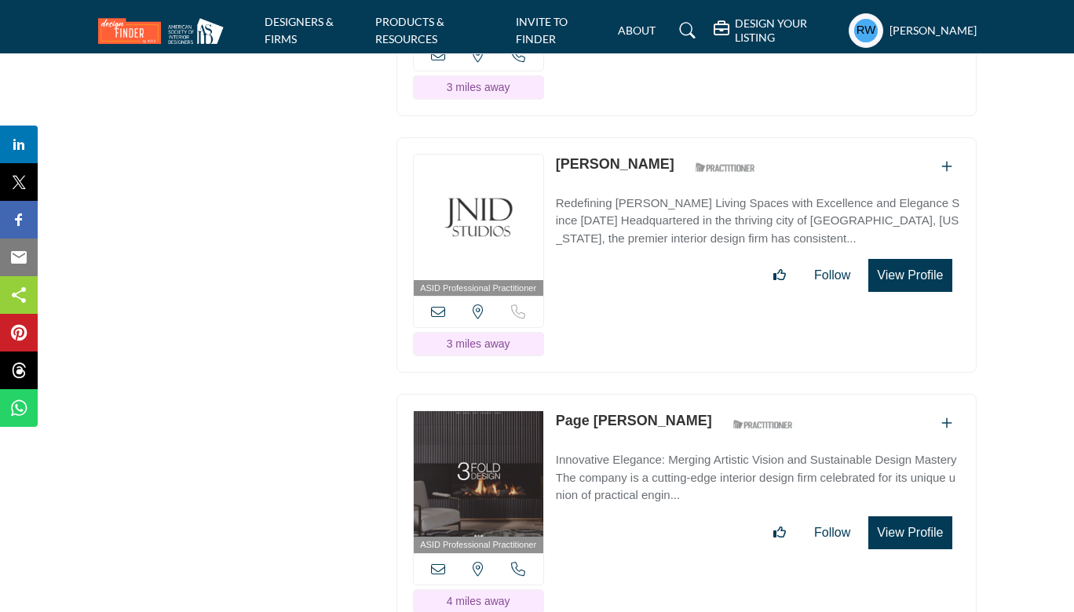
scroll to position [5043, 0]
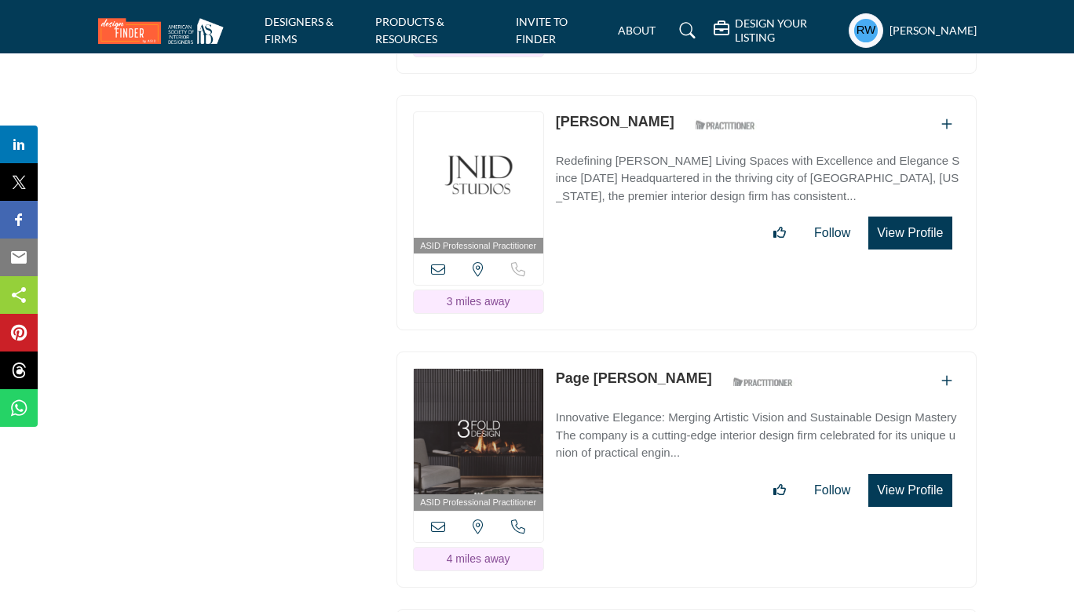
drag, startPoint x: 553, startPoint y: 361, endPoint x: 640, endPoint y: 358, distance: 86.4
click at [640, 358] on div "ASID Professional Practitioner ASID Professional Practitioners have successfull…" at bounding box center [686, 470] width 580 height 236
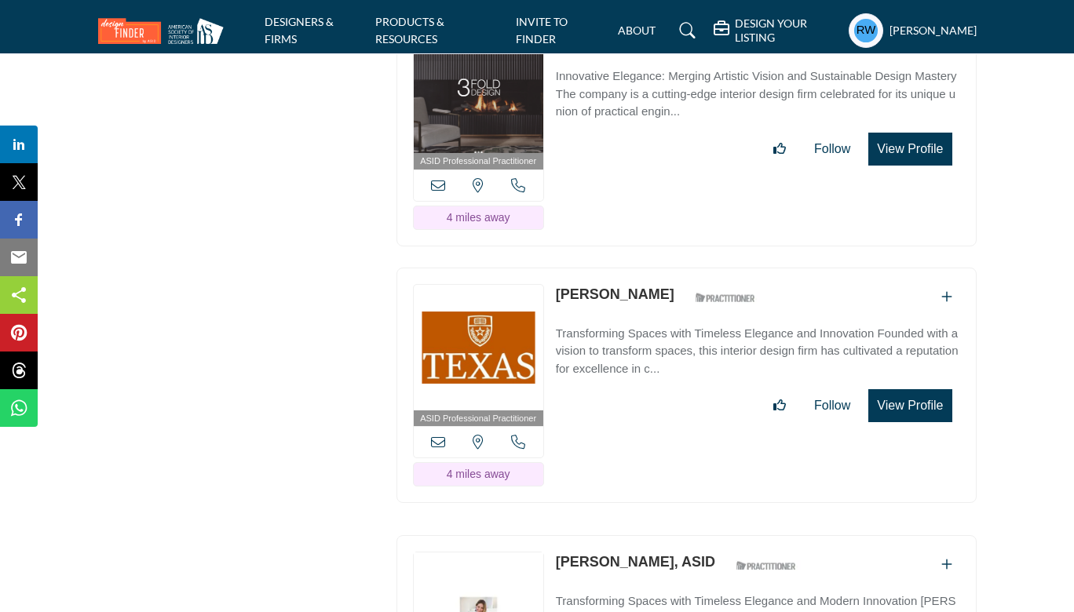
scroll to position [5424, 0]
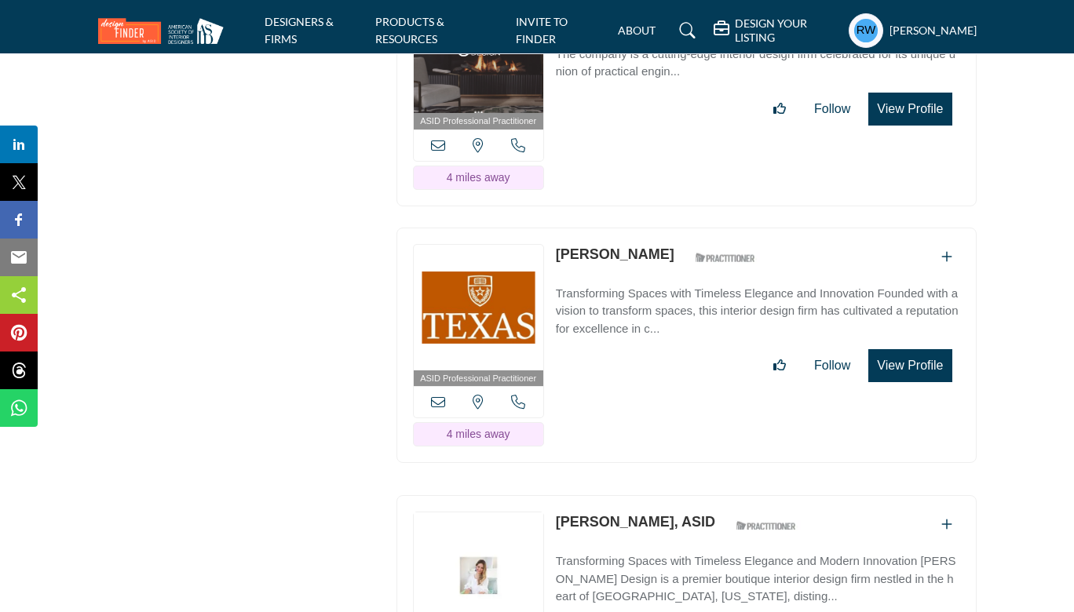
drag, startPoint x: 552, startPoint y: 237, endPoint x: 636, endPoint y: 240, distance: 84.0
click at [636, 240] on div "ASID Professional Practitioner ASID Professional Practitioners have successfull…" at bounding box center [686, 346] width 580 height 236
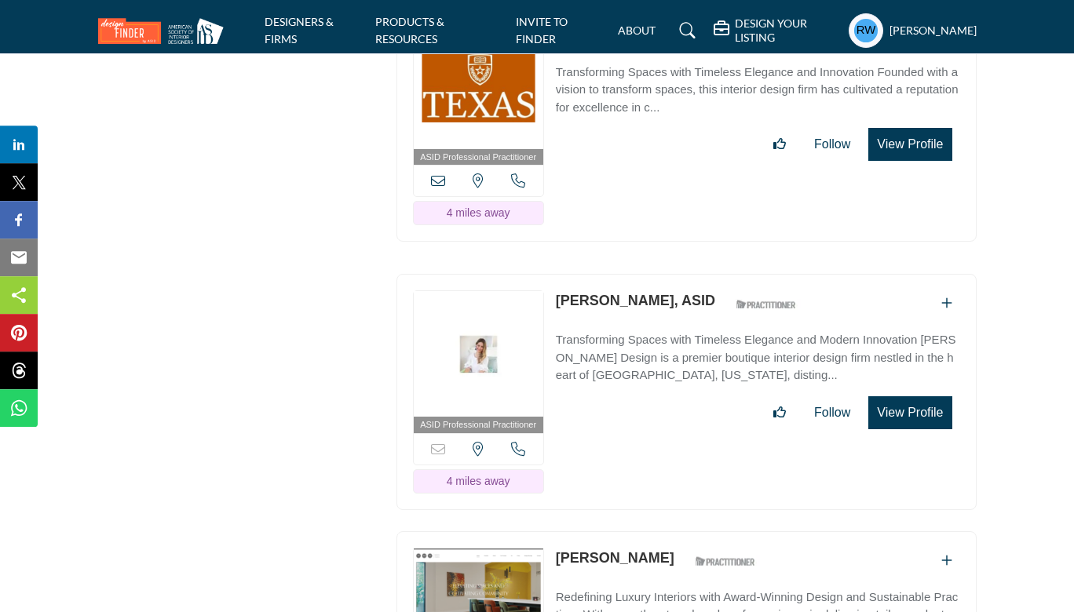
scroll to position [5806, 0]
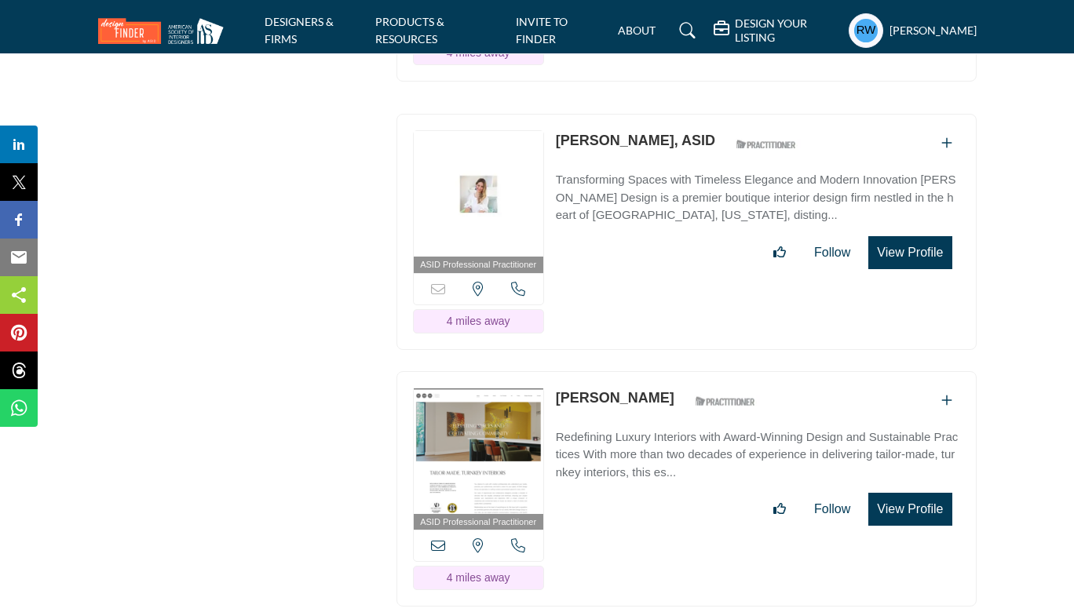
drag, startPoint x: 554, startPoint y: 126, endPoint x: 658, endPoint y: 126, distance: 103.6
click at [658, 126] on div "ASID Professional Practitioner ASID Professional Practitioners have successfull…" at bounding box center [686, 232] width 580 height 236
drag, startPoint x: 553, startPoint y: 381, endPoint x: 627, endPoint y: 374, distance: 74.1
click at [627, 374] on div "ASID Professional Practitioner ASID Professional Practitioners have successfull…" at bounding box center [686, 489] width 580 height 236
click at [315, 354] on div "ASID QUALIFIED DESIGNERS & MEMBERS Find Interior Designers, firms, suppliers, a…" at bounding box center [238, 66] width 298 height 11279
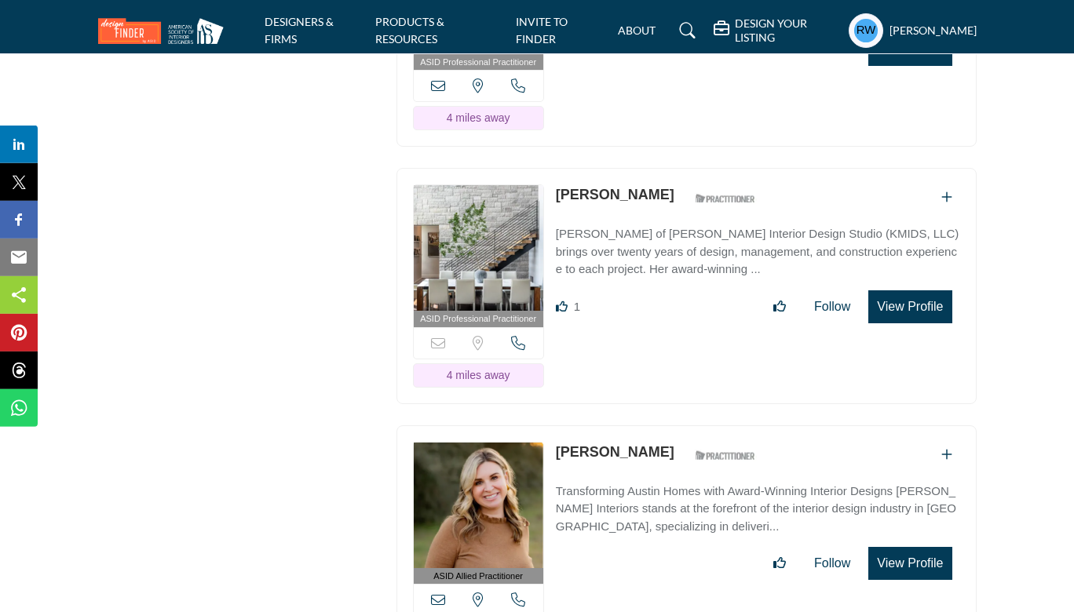
scroll to position [6272, 0]
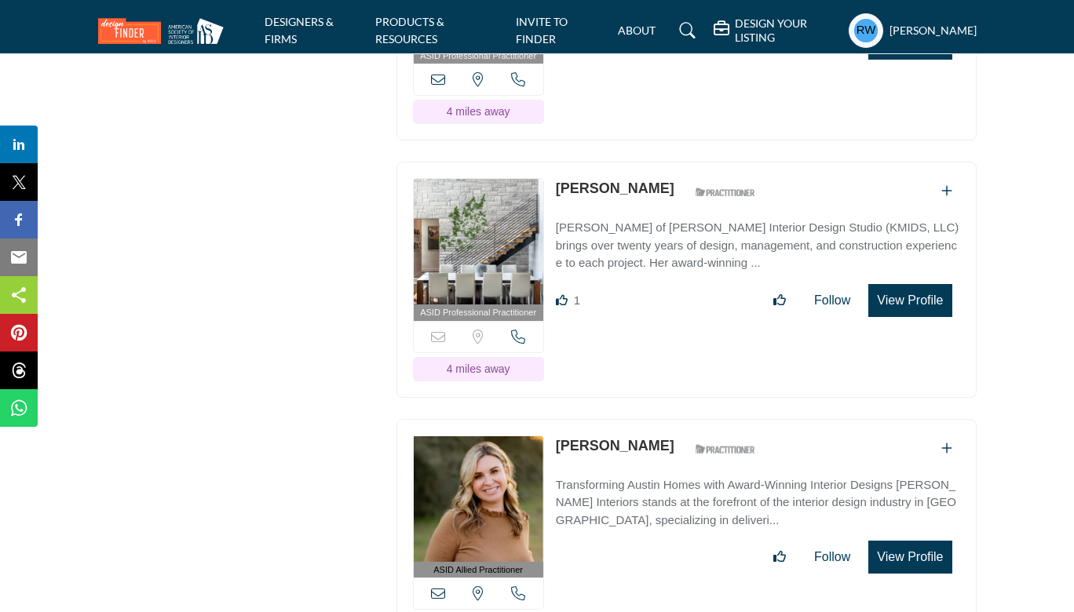
drag, startPoint x: 661, startPoint y: 169, endPoint x: 555, endPoint y: 170, distance: 106.0
click at [555, 170] on div "ASID Professional Practitioner ASID Professional Practitioners have successfull…" at bounding box center [686, 280] width 580 height 236
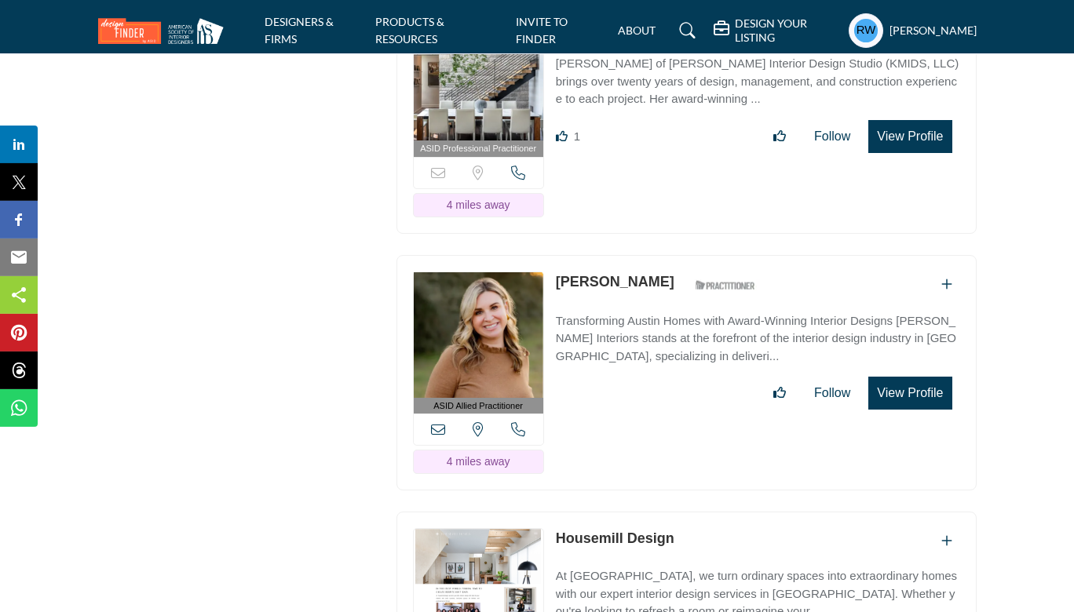
scroll to position [6441, 0]
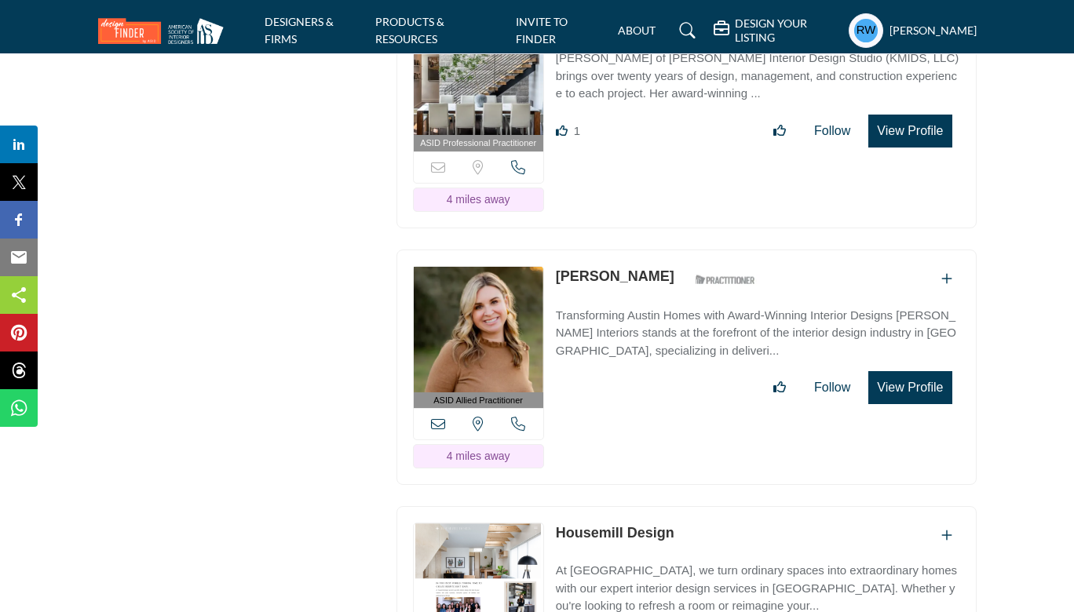
drag, startPoint x: 555, startPoint y: 259, endPoint x: 653, endPoint y: 258, distance: 98.1
click at [653, 258] on div "ASID Allied Practitioner ASID Allied Practitioners have successfully completed …" at bounding box center [686, 368] width 580 height 236
click at [689, 523] on div "Housemill Design" at bounding box center [758, 536] width 404 height 26
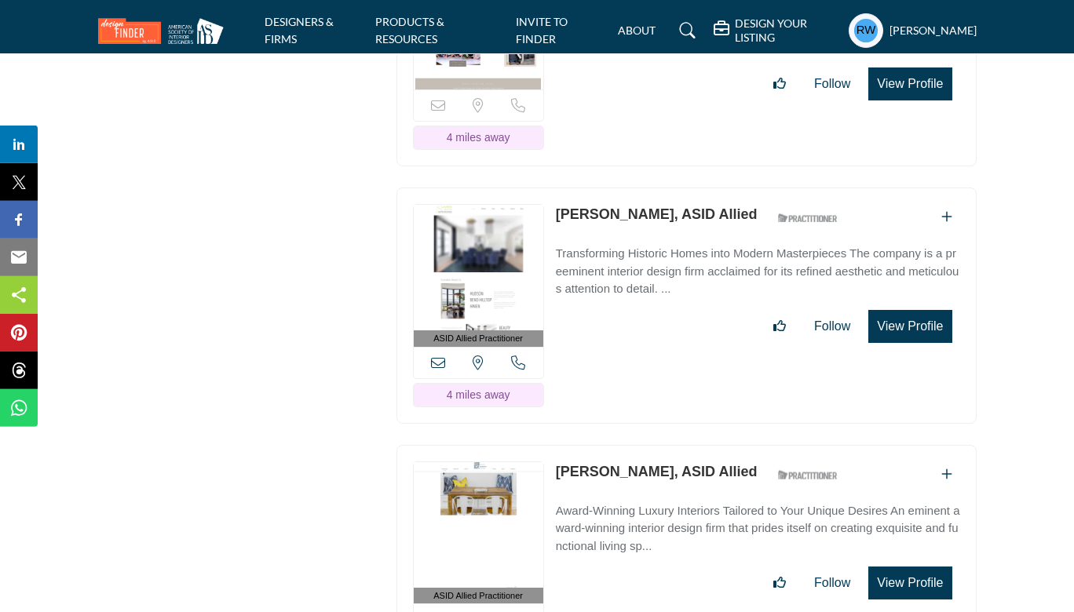
scroll to position [7035, 0]
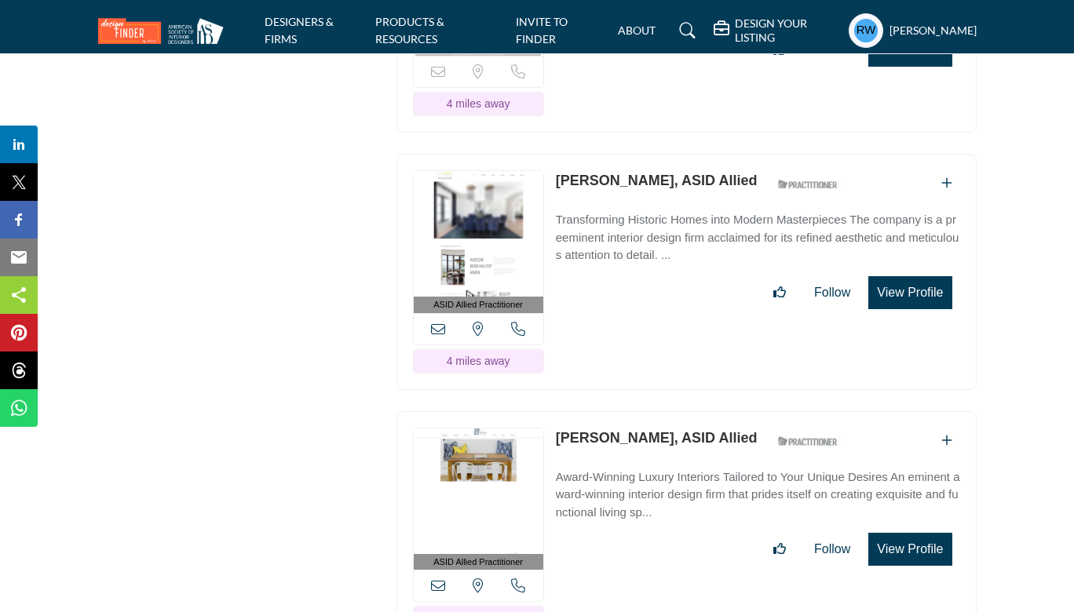
drag, startPoint x: 553, startPoint y: 161, endPoint x: 651, endPoint y: 167, distance: 97.5
click at [651, 167] on div "ASID Allied Practitioner ASID Allied Practitioners have successfully completed …" at bounding box center [686, 272] width 580 height 236
click at [651, 173] on link "[PERSON_NAME], ASID Allied" at bounding box center [657, 181] width 202 height 16
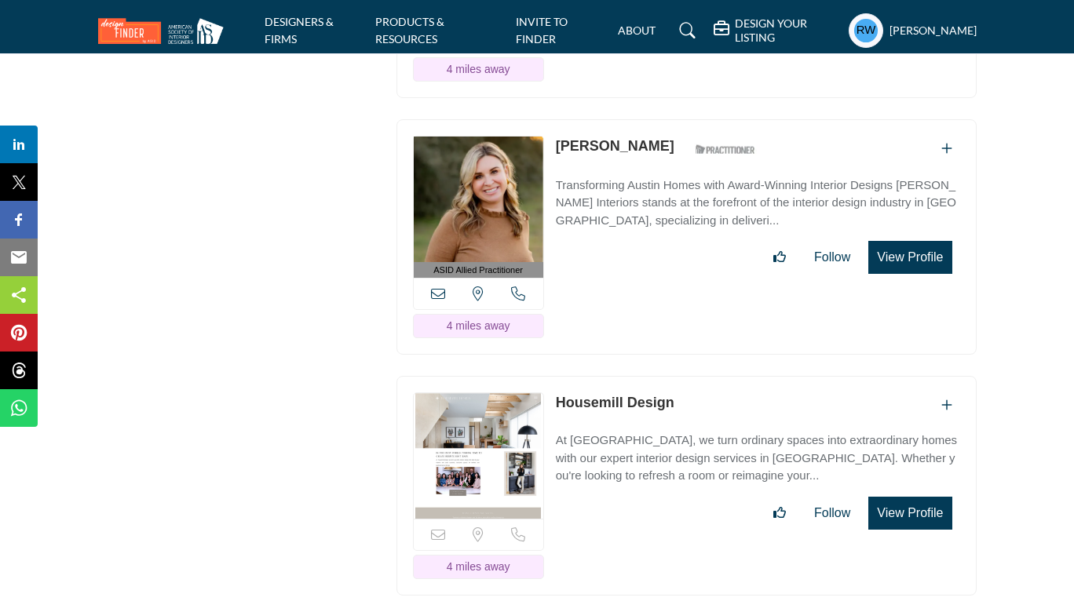
scroll to position [7100, 0]
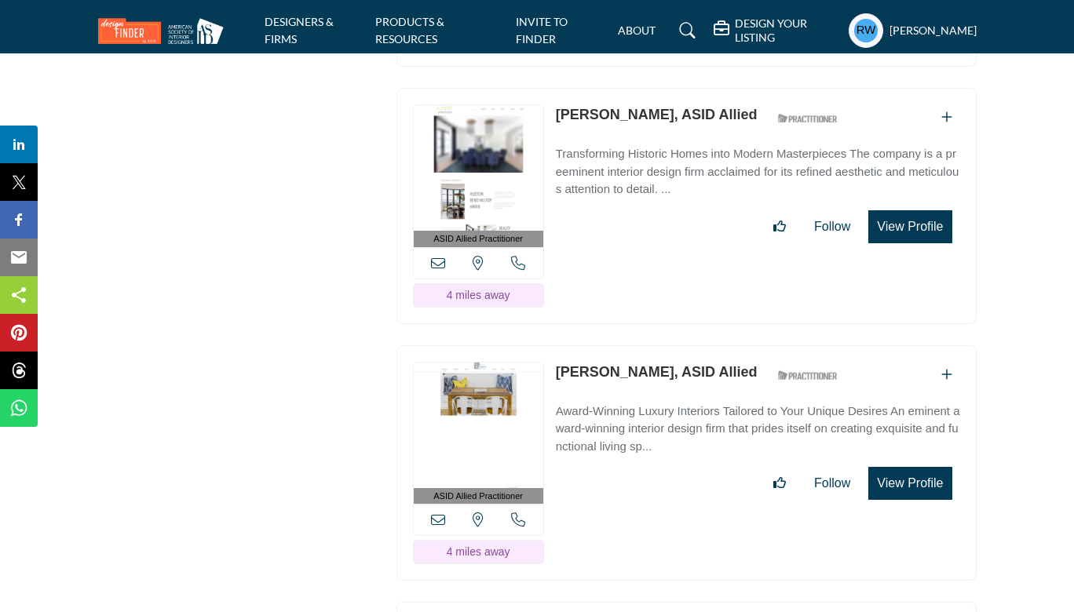
drag, startPoint x: 554, startPoint y: 350, endPoint x: 636, endPoint y: 355, distance: 81.8
click at [636, 355] on div "ASID Allied Practitioner ASID Allied Practitioners have successfully completed …" at bounding box center [686, 463] width 580 height 236
click at [601, 479] on div "ASID Allied Practitioner ASID Allied Practitioners have successfully completed …" at bounding box center [686, 463] width 580 height 236
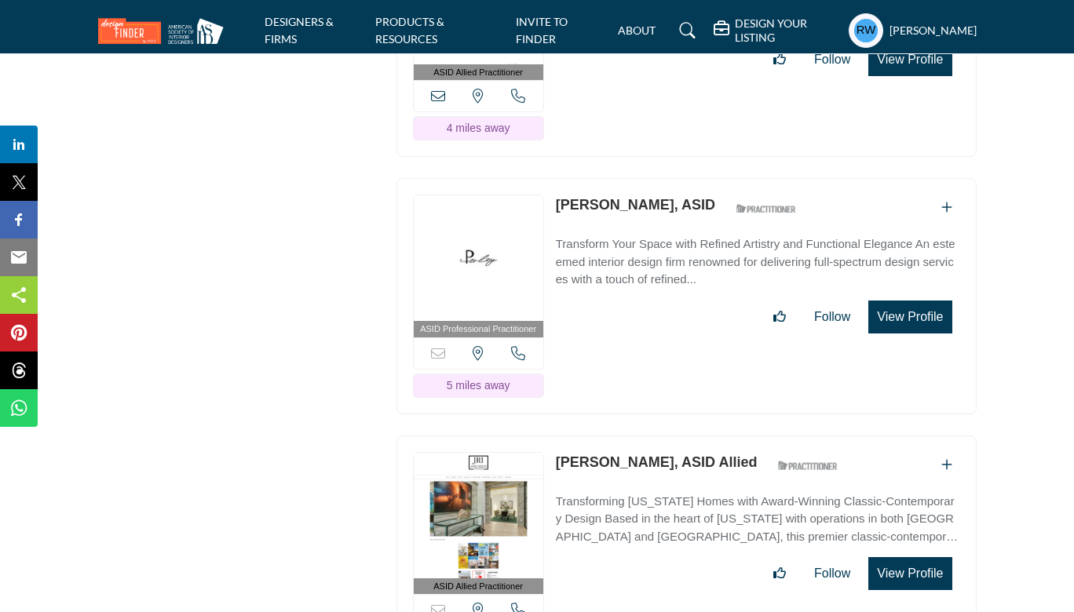
scroll to position [7567, 0]
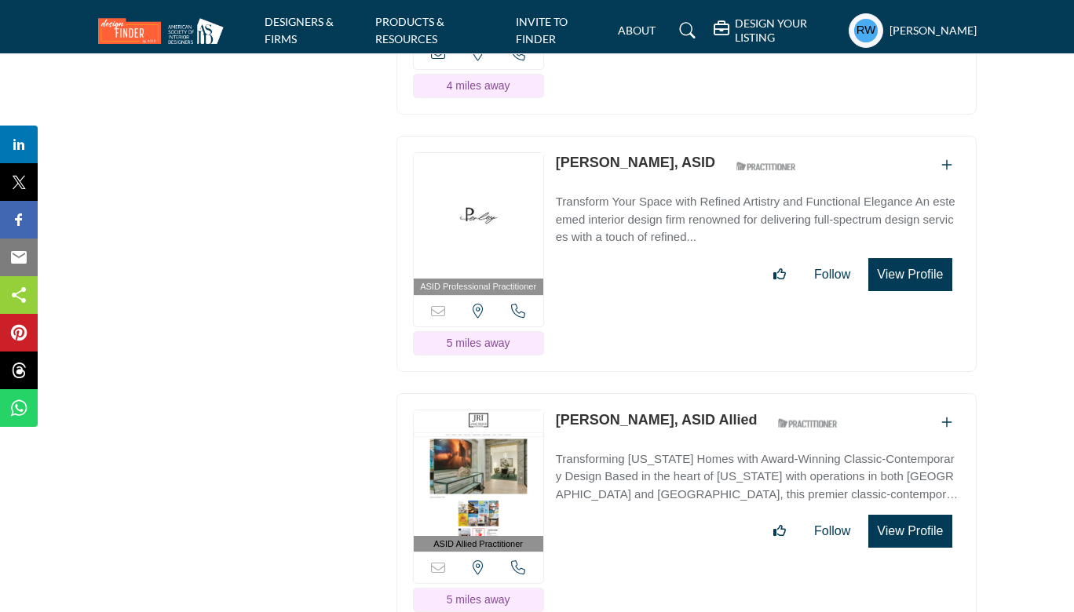
drag, startPoint x: 553, startPoint y: 139, endPoint x: 633, endPoint y: 144, distance: 80.2
click at [633, 144] on div "ASID Professional Practitioner ASID Professional Practitioners have successfull…" at bounding box center [686, 254] width 580 height 236
drag, startPoint x: 555, startPoint y: 399, endPoint x: 633, endPoint y: 398, distance: 77.7
click at [633, 398] on div "ASID Allied Practitioner ASID Allied Practitioners have successfully completed …" at bounding box center [686, 511] width 580 height 236
click at [671, 516] on div "Follow Following" at bounding box center [758, 531] width 404 height 33
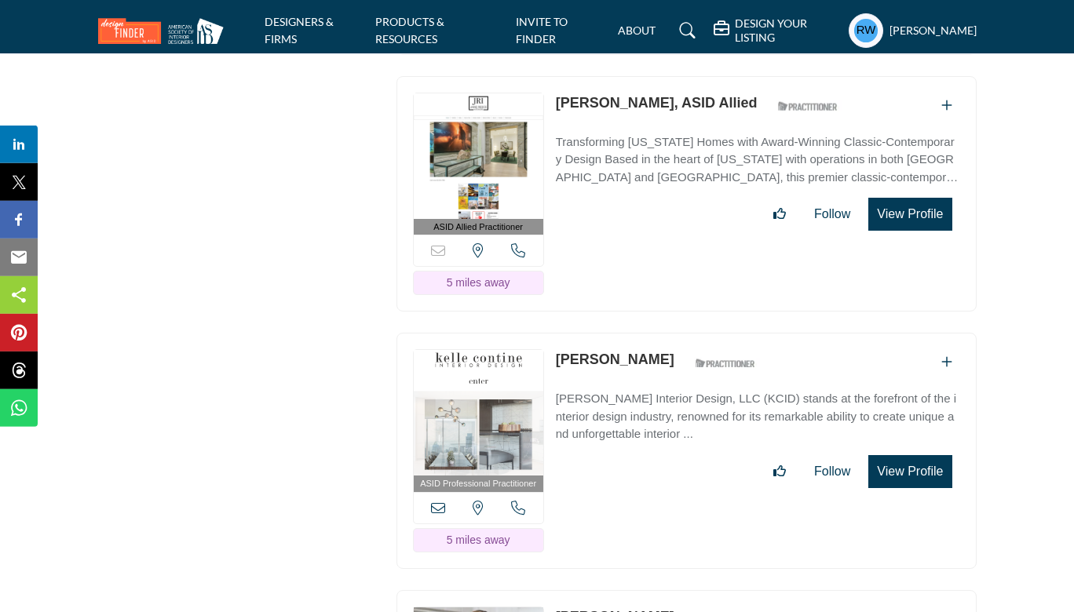
scroll to position [7906, 0]
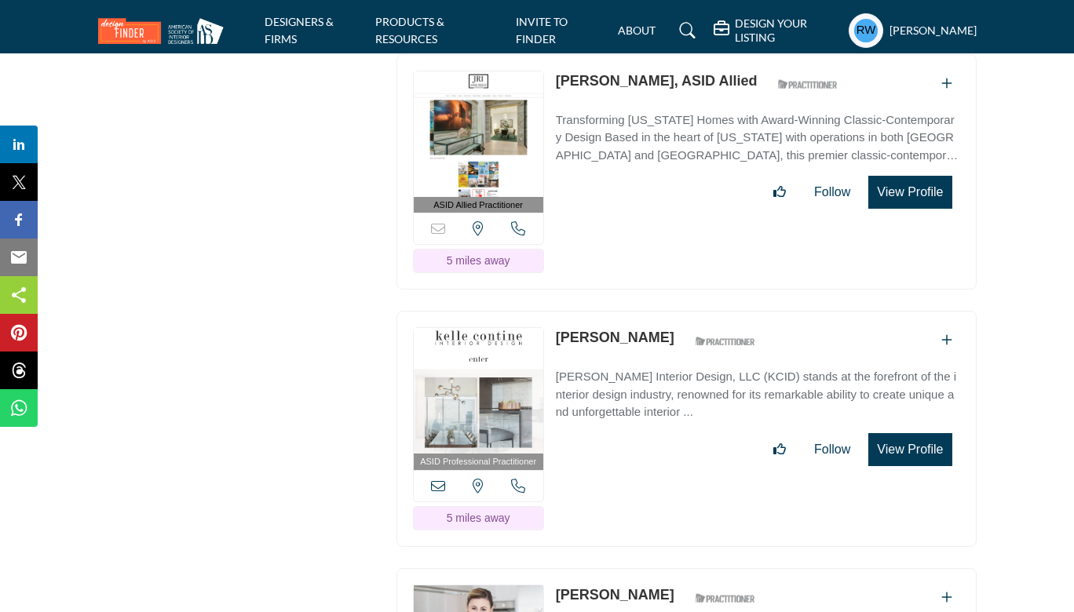
drag, startPoint x: 677, startPoint y: 313, endPoint x: 556, endPoint y: 315, distance: 120.9
click at [556, 327] on div "Nicki Pérez-Cerday ASID Qualified Practitioner who validates work and experienc…" at bounding box center [660, 340] width 208 height 27
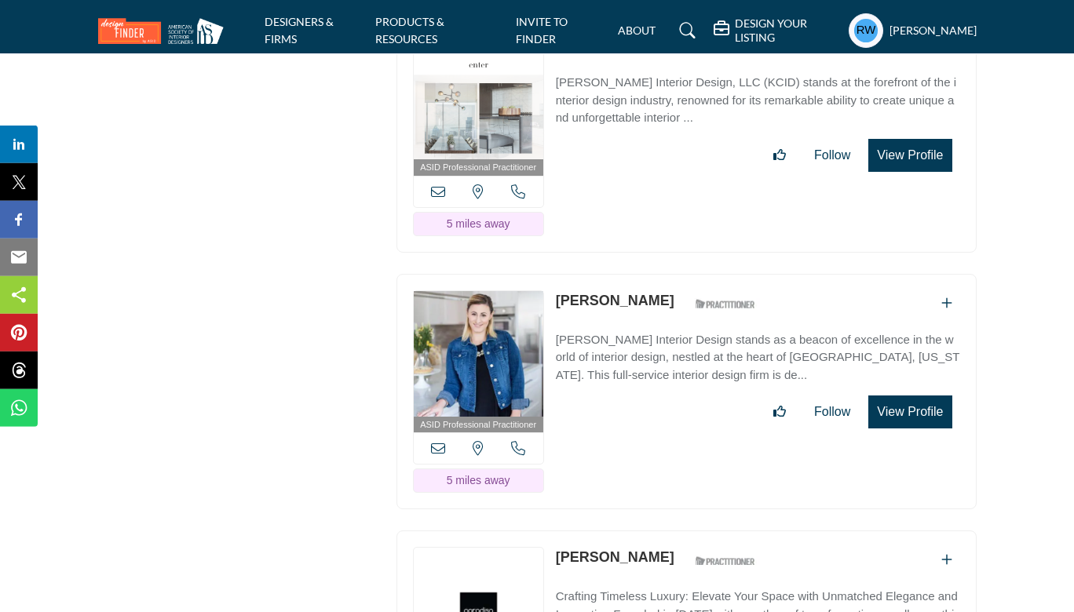
scroll to position [8202, 0]
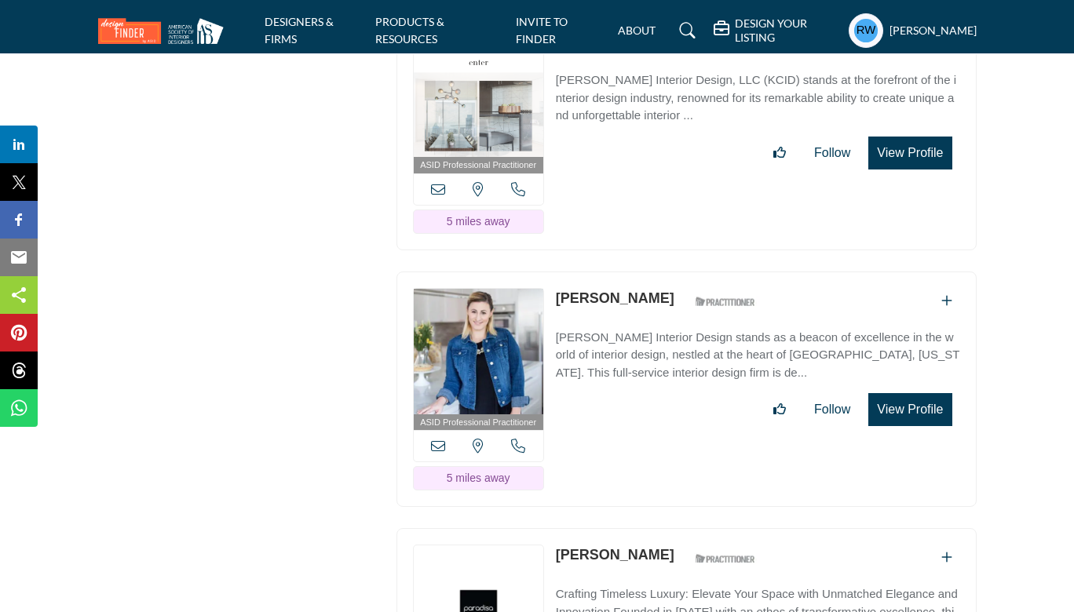
click at [312, 355] on div "ASID QUALIFIED DESIGNERS & MEMBERS Find Interior Designers, firms, suppliers, a…" at bounding box center [238, 366] width 298 height 16671
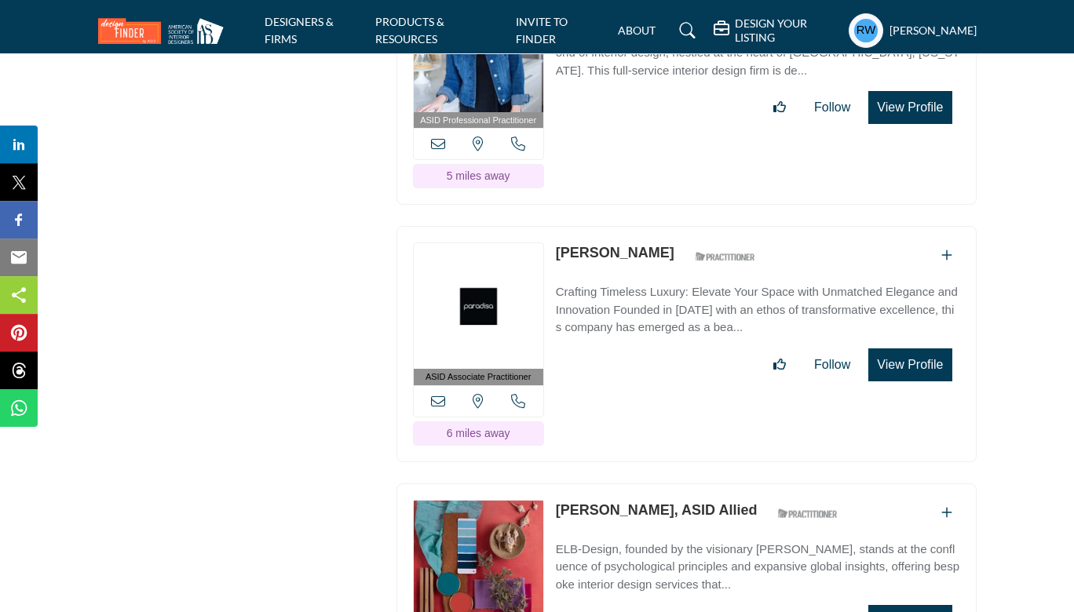
scroll to position [8541, 0]
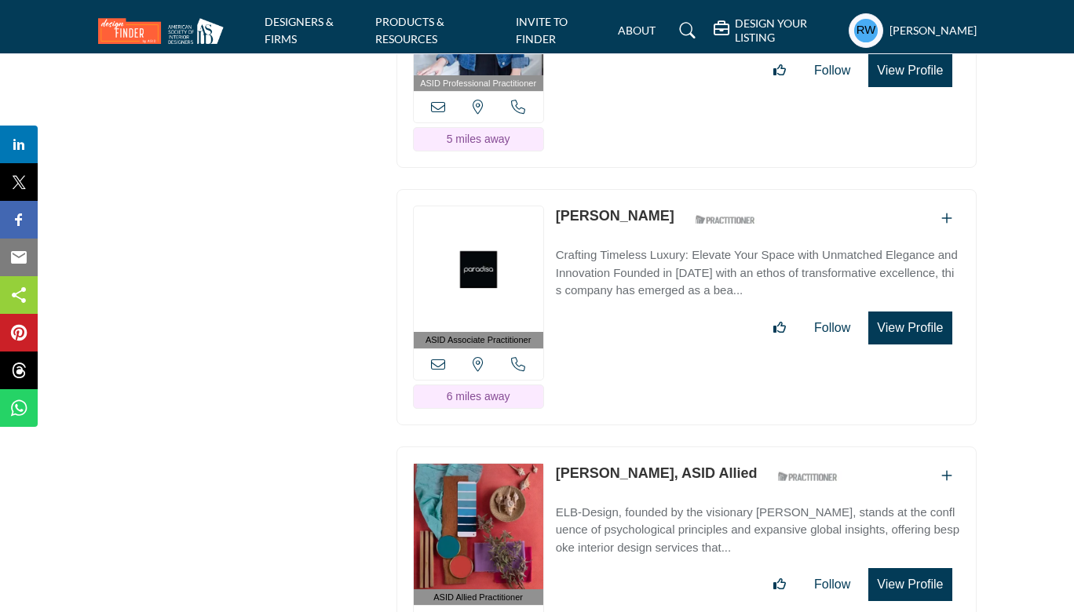
drag, startPoint x: 555, startPoint y: 190, endPoint x: 676, endPoint y: 188, distance: 121.6
click at [676, 189] on div "ASID Associate Practitioner ASID Associate Practitioners have a degree in any m…" at bounding box center [686, 307] width 580 height 236
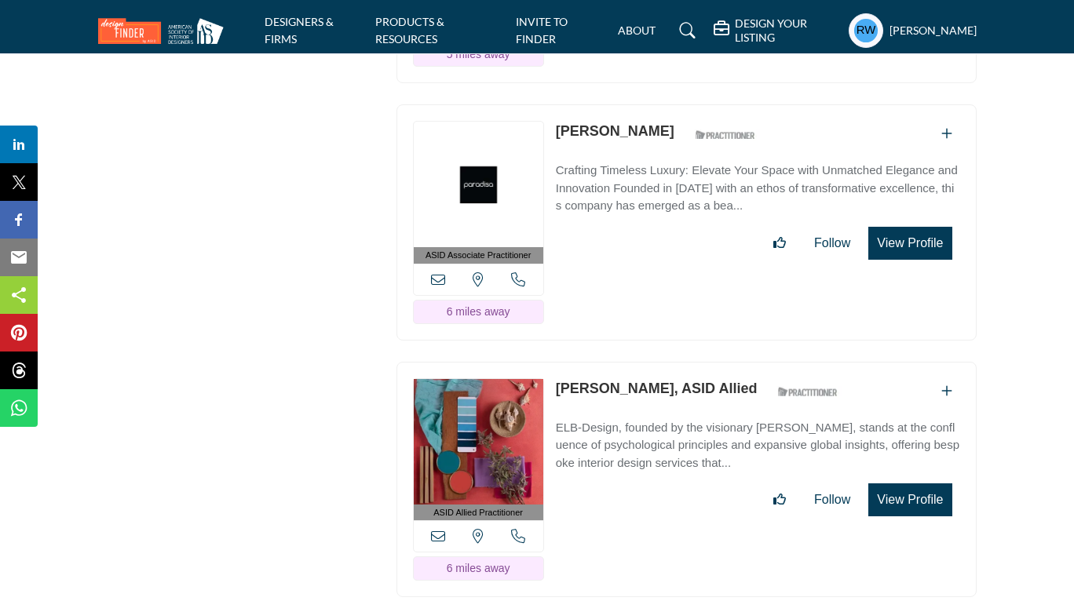
scroll to position [8668, 0]
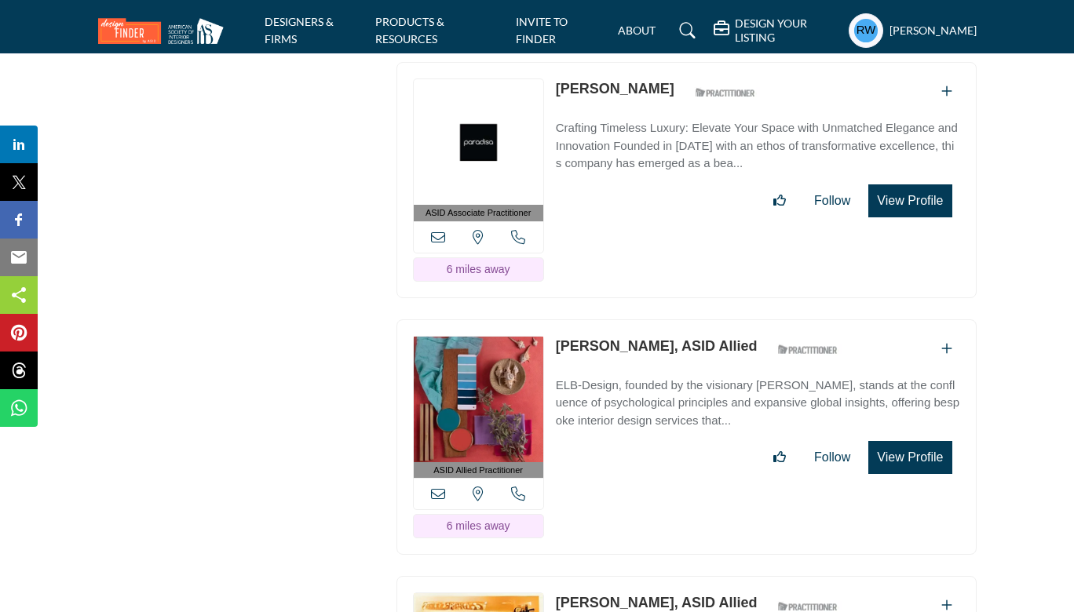
drag, startPoint x: 552, startPoint y: 319, endPoint x: 620, endPoint y: 318, distance: 67.5
click at [620, 319] on div "ASID Allied Practitioner ASID Allied Practitioners have successfully completed …" at bounding box center [686, 437] width 580 height 236
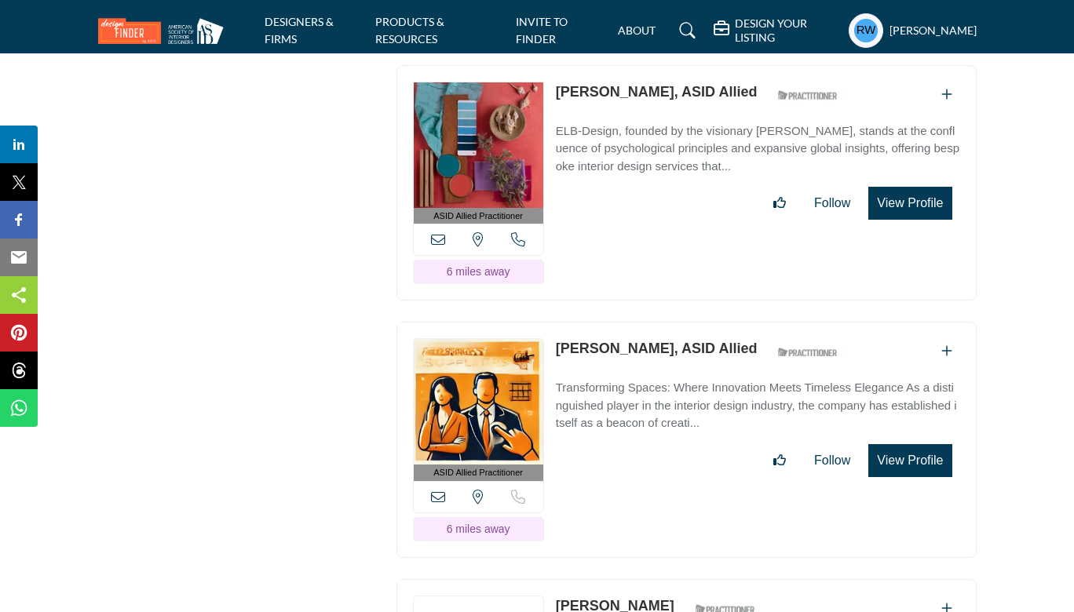
scroll to position [8965, 0]
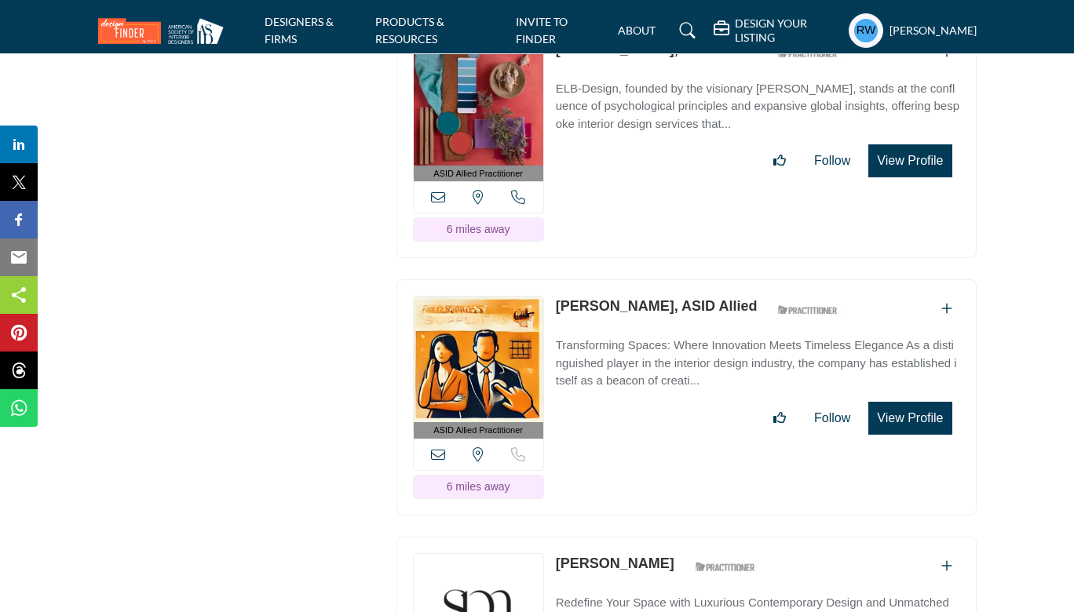
drag, startPoint x: 552, startPoint y: 278, endPoint x: 629, endPoint y: 281, distance: 77.0
click at [629, 281] on div "ASID Allied Practitioner ASID Allied Practitioners have successfully completed …" at bounding box center [686, 397] width 580 height 236
drag, startPoint x: 550, startPoint y: 534, endPoint x: 648, endPoint y: 534, distance: 98.1
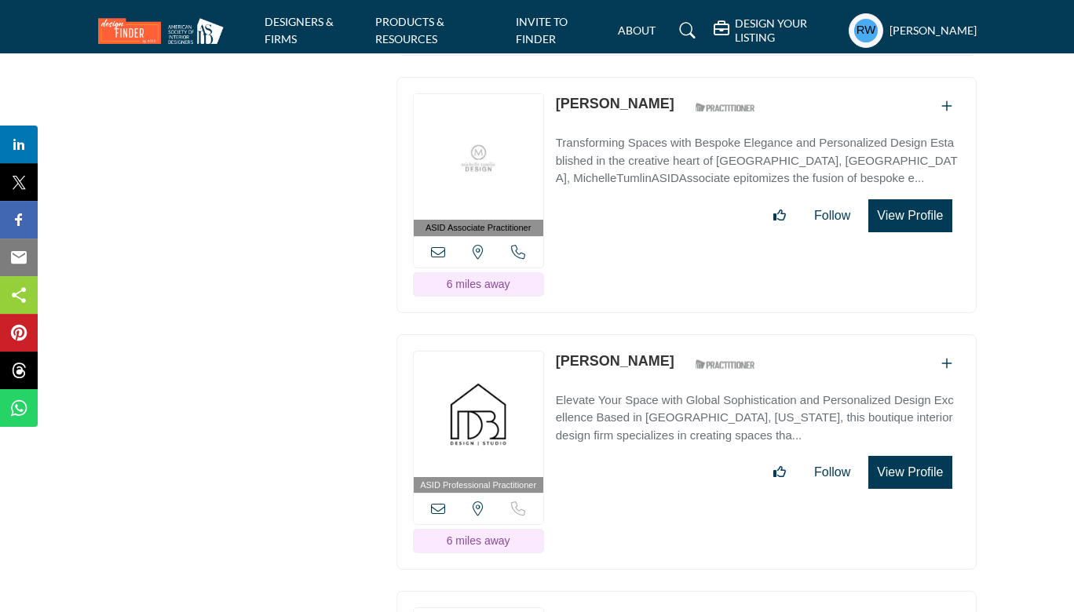
scroll to position [9685, 0]
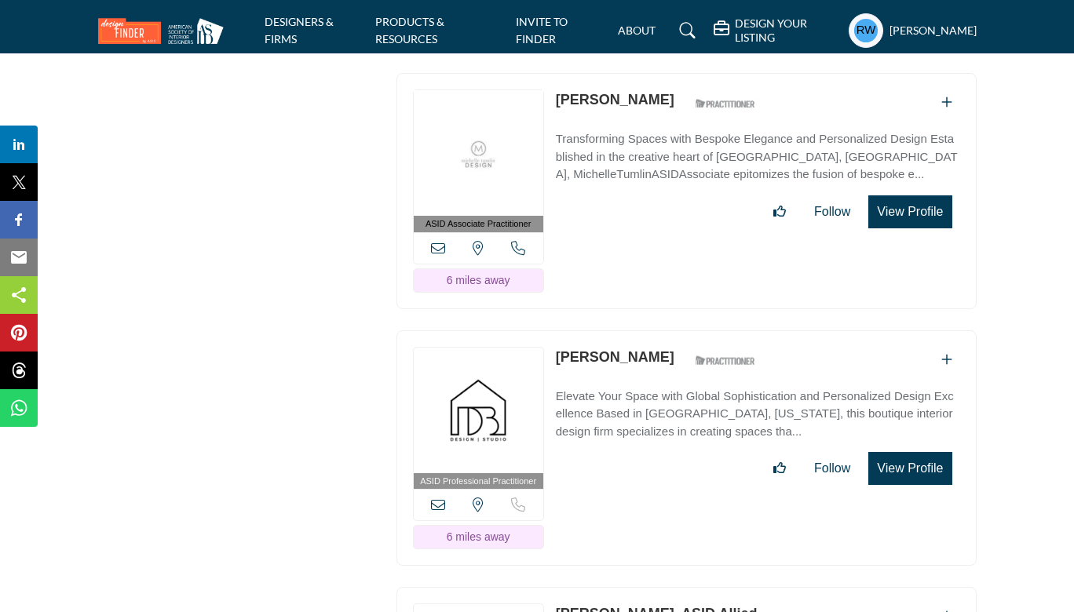
drag, startPoint x: 552, startPoint y: 72, endPoint x: 659, endPoint y: 71, distance: 106.7
click at [659, 73] on div "ASID Associate Practitioner ASID Associate Practitioners have a degree in any m…" at bounding box center [686, 191] width 580 height 236
drag, startPoint x: 678, startPoint y: 328, endPoint x: 555, endPoint y: 326, distance: 123.2
click at [555, 330] on div "ASID Professional Practitioner ASID Professional Practitioners have successfull…" at bounding box center [686, 448] width 580 height 236
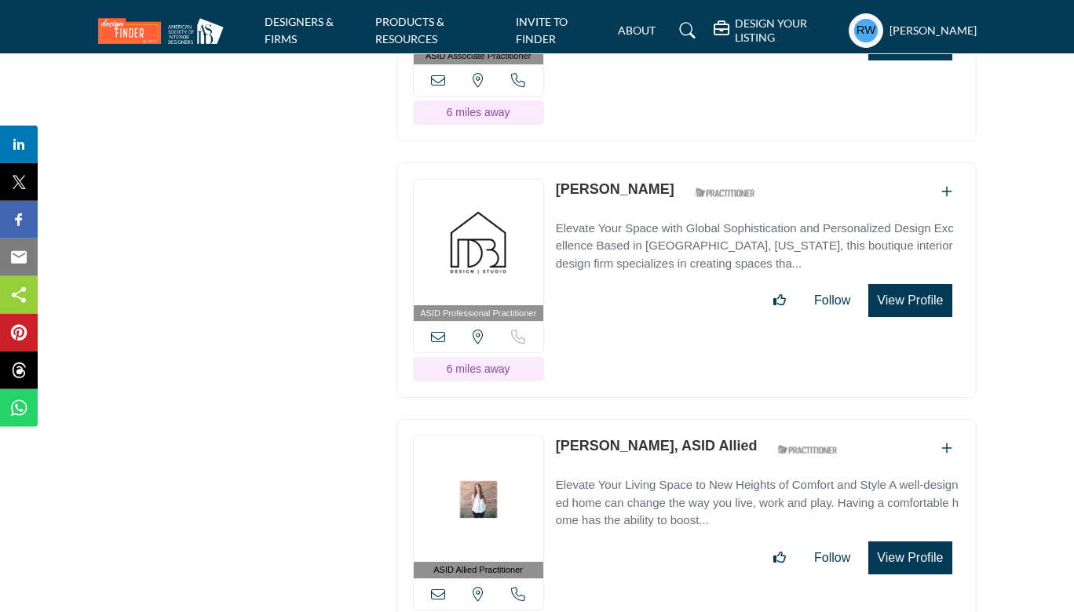
scroll to position [9855, 0]
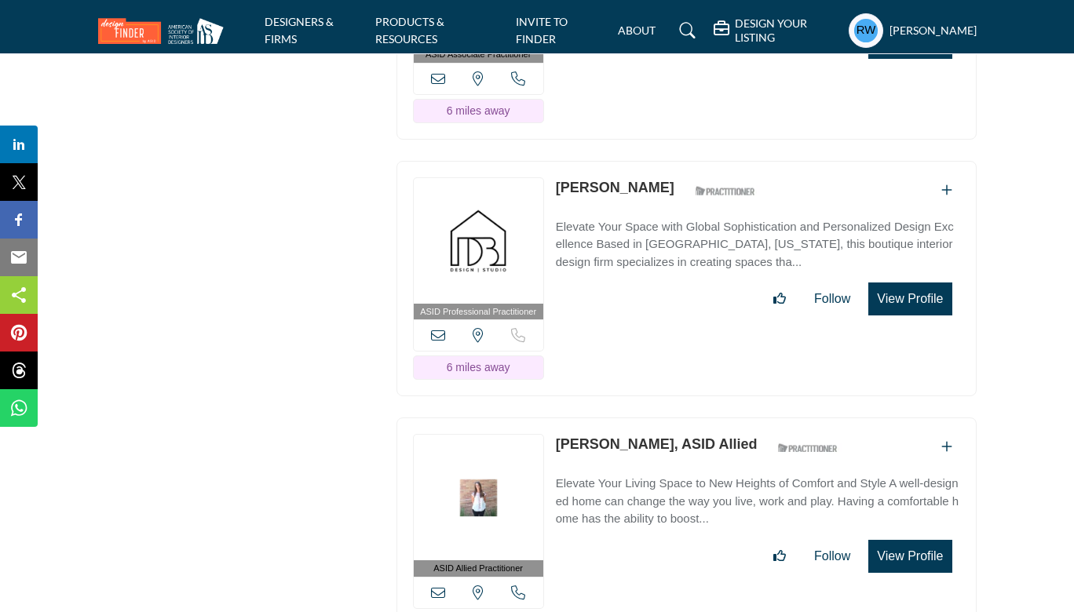
drag, startPoint x: 550, startPoint y: 413, endPoint x: 680, endPoint y: 412, distance: 129.5
click at [680, 417] on div "ASID Allied Practitioner ASID Allied Practitioners have successfully completed …" at bounding box center [686, 535] width 580 height 236
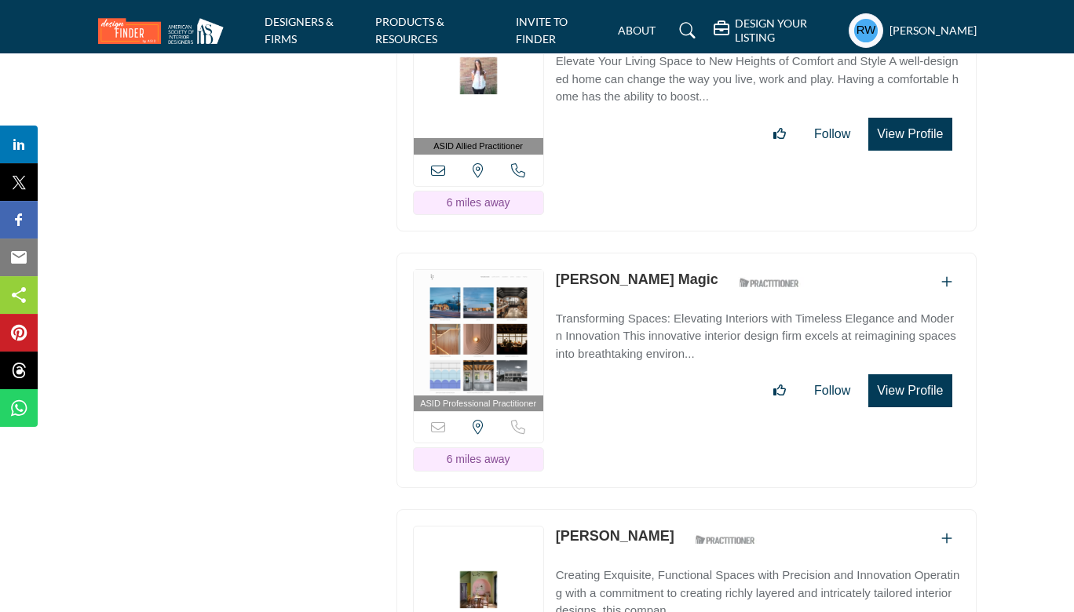
scroll to position [10279, 0]
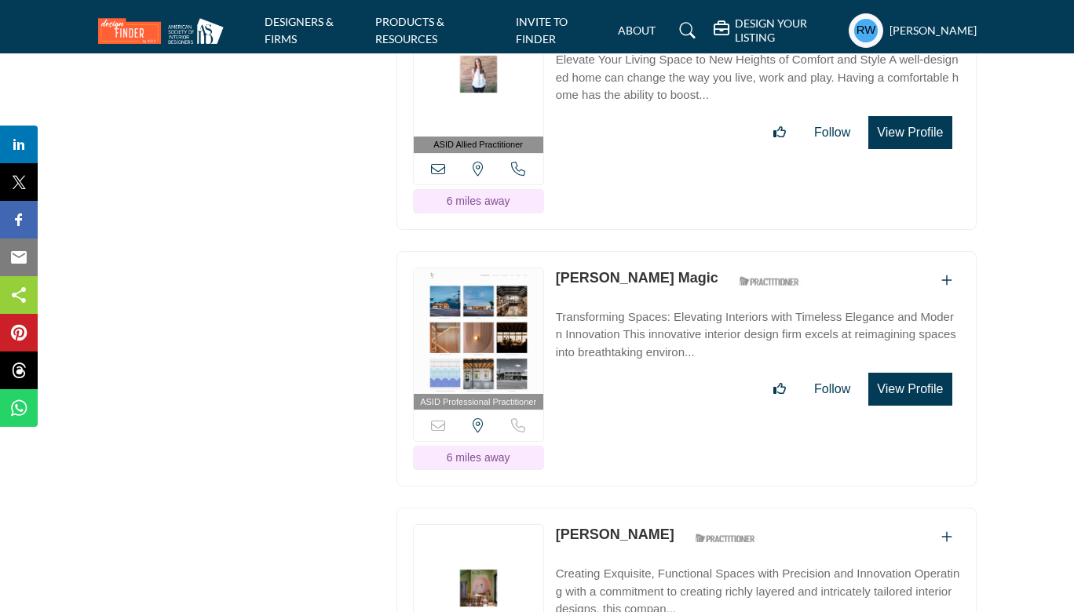
drag, startPoint x: 553, startPoint y: 247, endPoint x: 633, endPoint y: 253, distance: 79.5
click at [633, 253] on div "ASID Professional Practitioner ASID Professional Practitioners have successfull…" at bounding box center [686, 369] width 580 height 236
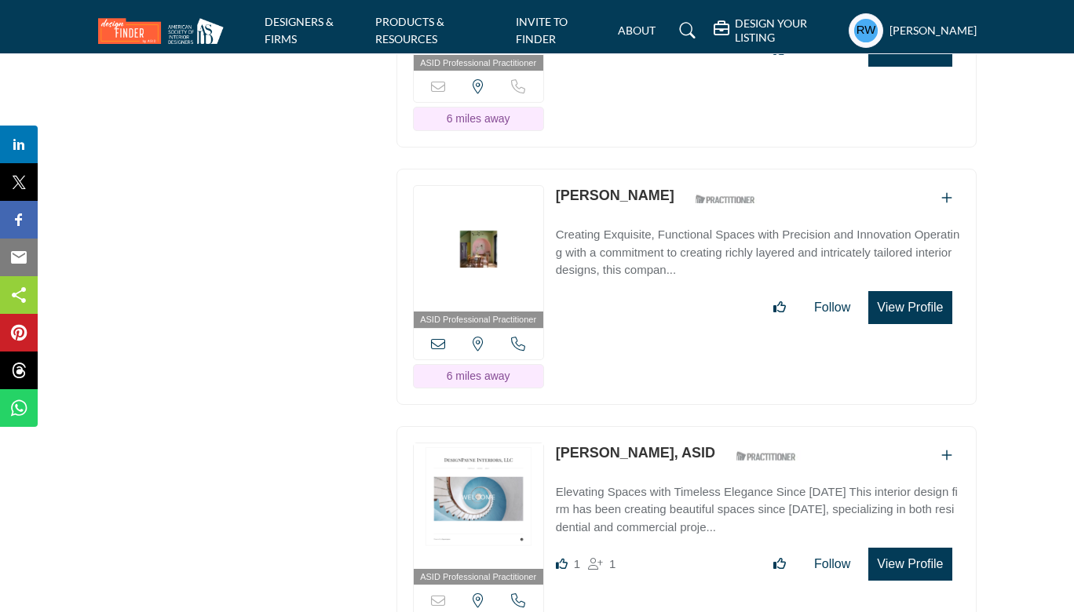
scroll to position [10660, 0]
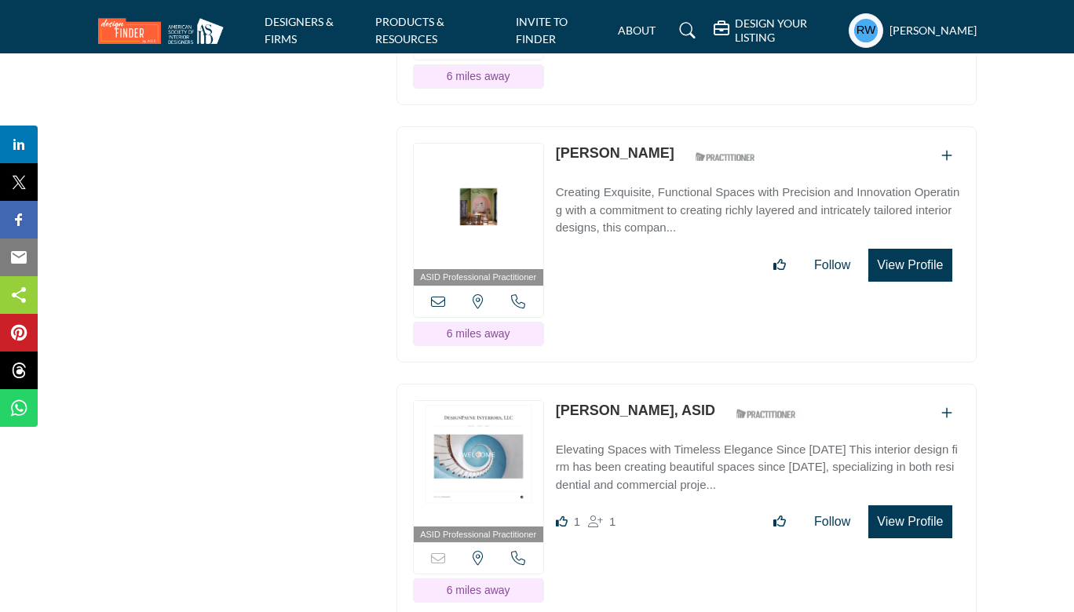
drag, startPoint x: 551, startPoint y: 118, endPoint x: 669, endPoint y: 118, distance: 118.5
click at [669, 126] on div "ASID Professional Practitioner ASID Professional Practitioners have successfull…" at bounding box center [686, 244] width 580 height 236
drag, startPoint x: 552, startPoint y: 378, endPoint x: 649, endPoint y: 377, distance: 96.5
click at [649, 384] on div "ASID Professional Practitioner ASID Professional Practitioners have successfull…" at bounding box center [686, 502] width 580 height 236
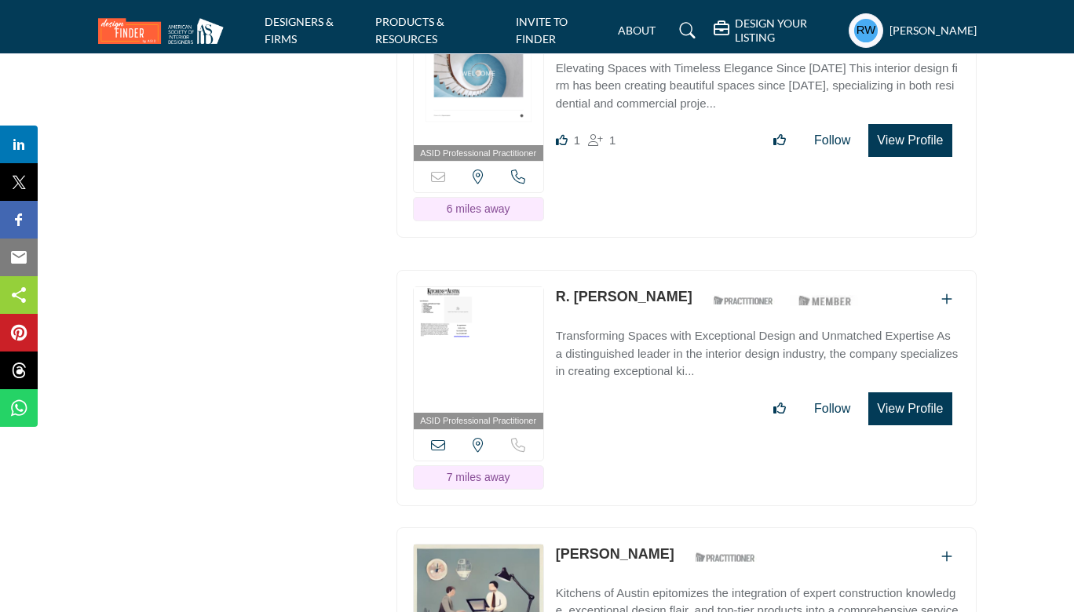
scroll to position [11084, 0]
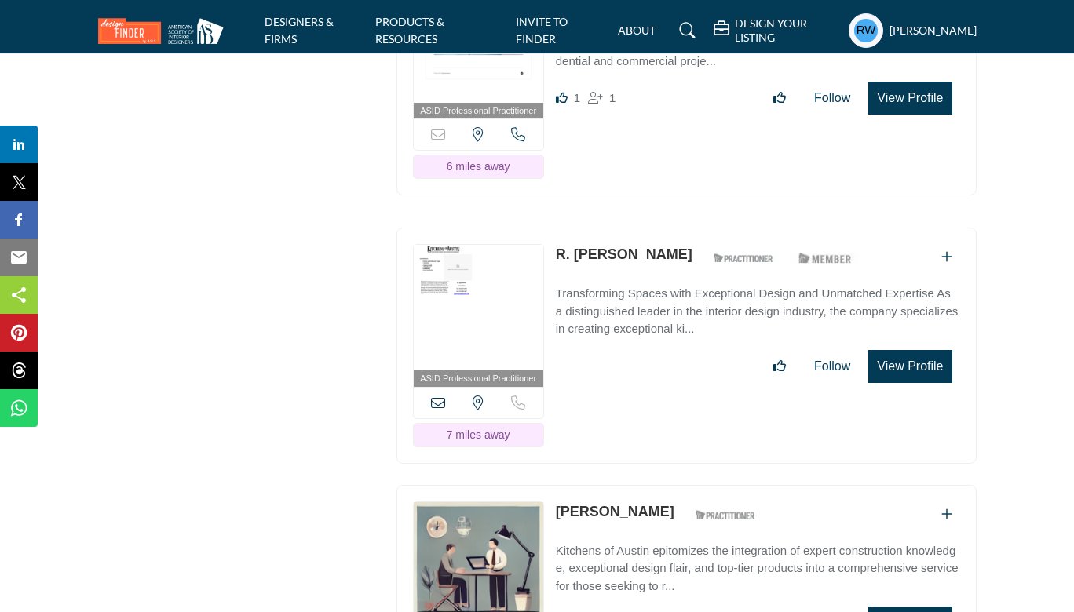
drag, startPoint x: 551, startPoint y: 223, endPoint x: 656, endPoint y: 217, distance: 105.3
click at [656, 228] on div "ASID Professional Practitioner ASID Professional Practitioners have successfull…" at bounding box center [686, 346] width 580 height 236
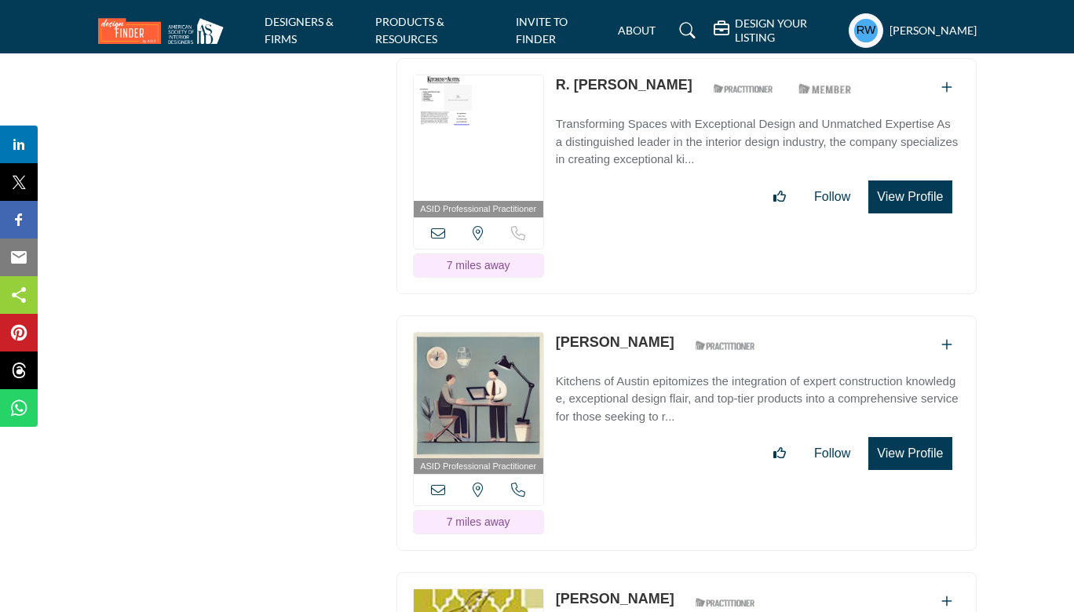
scroll to position [11296, 0]
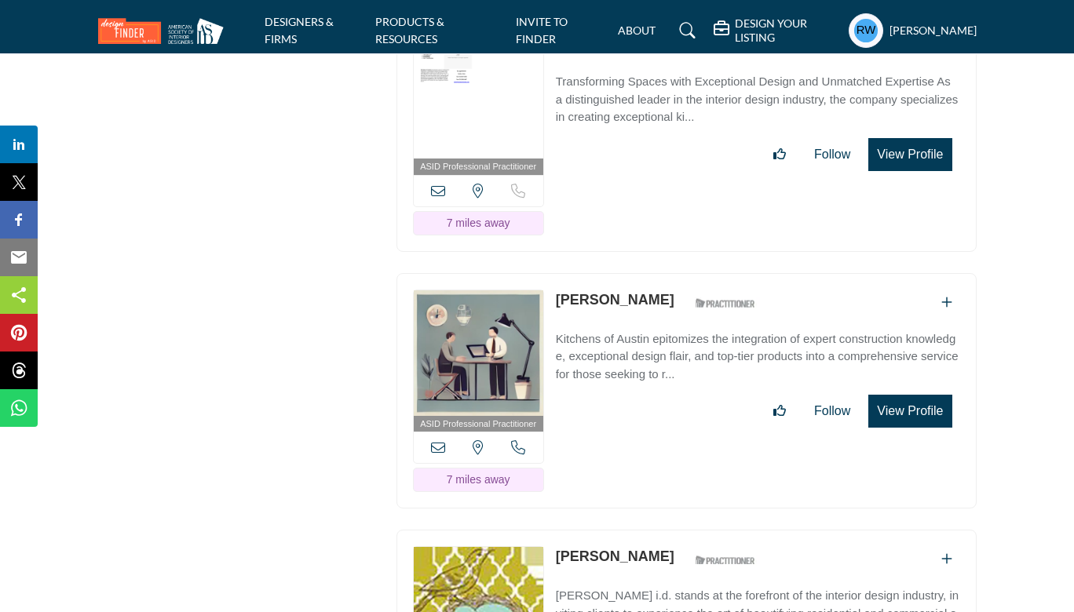
drag, startPoint x: 554, startPoint y: 264, endPoint x: 652, endPoint y: 268, distance: 98.2
click at [652, 273] on div "ASID Professional Practitioner ASID Professional Practitioners have successfull…" at bounding box center [686, 391] width 580 height 236
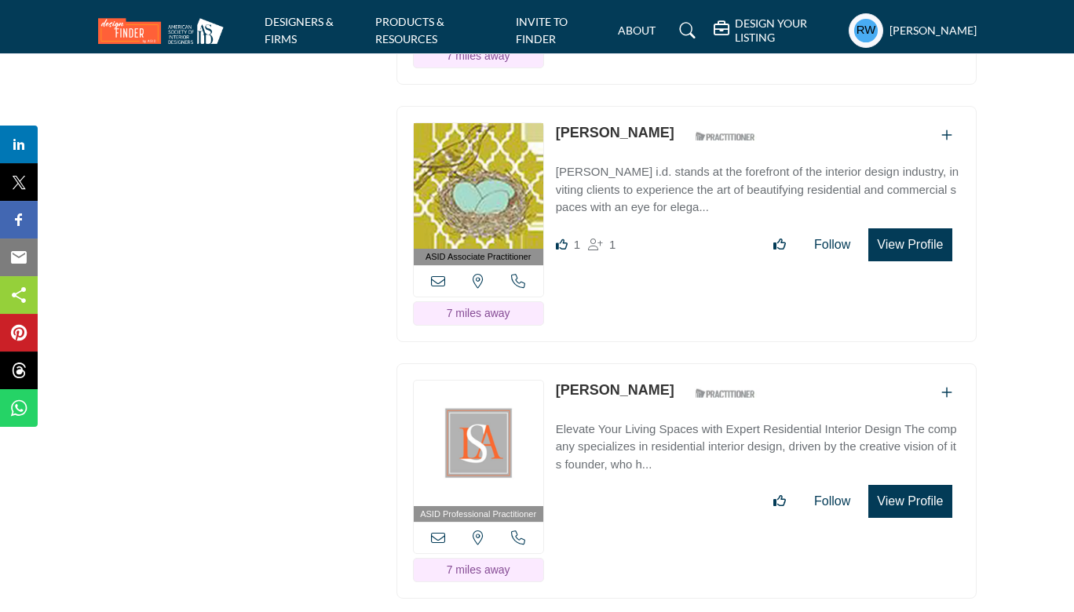
scroll to position [11719, 0]
drag, startPoint x: 551, startPoint y: 95, endPoint x: 654, endPoint y: 95, distance: 103.6
click at [654, 106] on div "ASID Associate Practitioner ASID Associate Practitioners have a degree in any m…" at bounding box center [686, 224] width 580 height 236
drag, startPoint x: 551, startPoint y: 351, endPoint x: 650, endPoint y: 354, distance: 98.9
click at [650, 363] on div "ASID Professional Practitioner ASID Professional Practitioners have successfull…" at bounding box center [686, 481] width 580 height 236
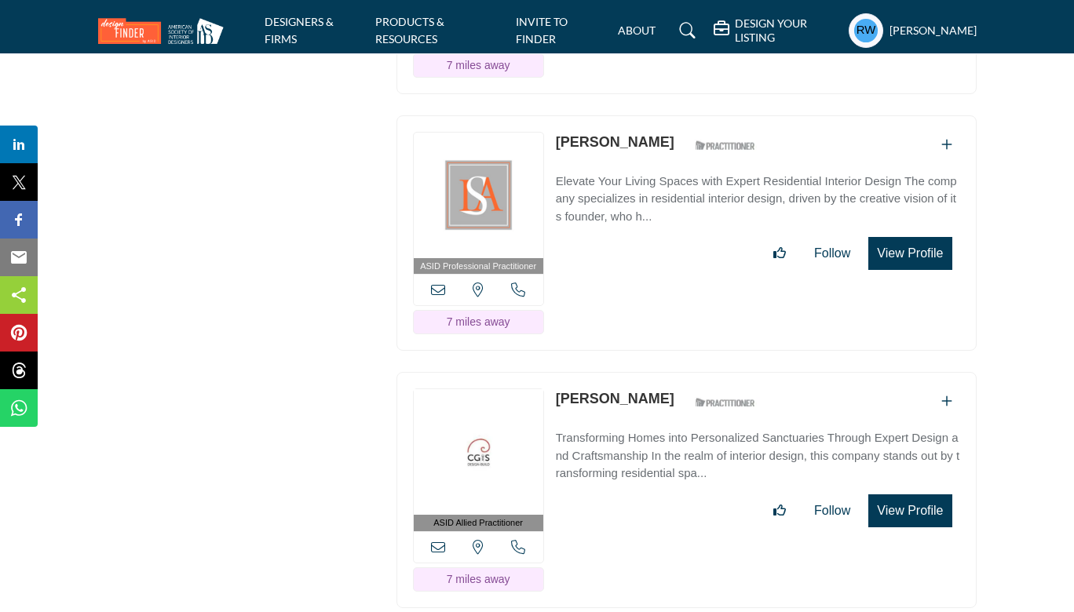
scroll to position [11974, 0]
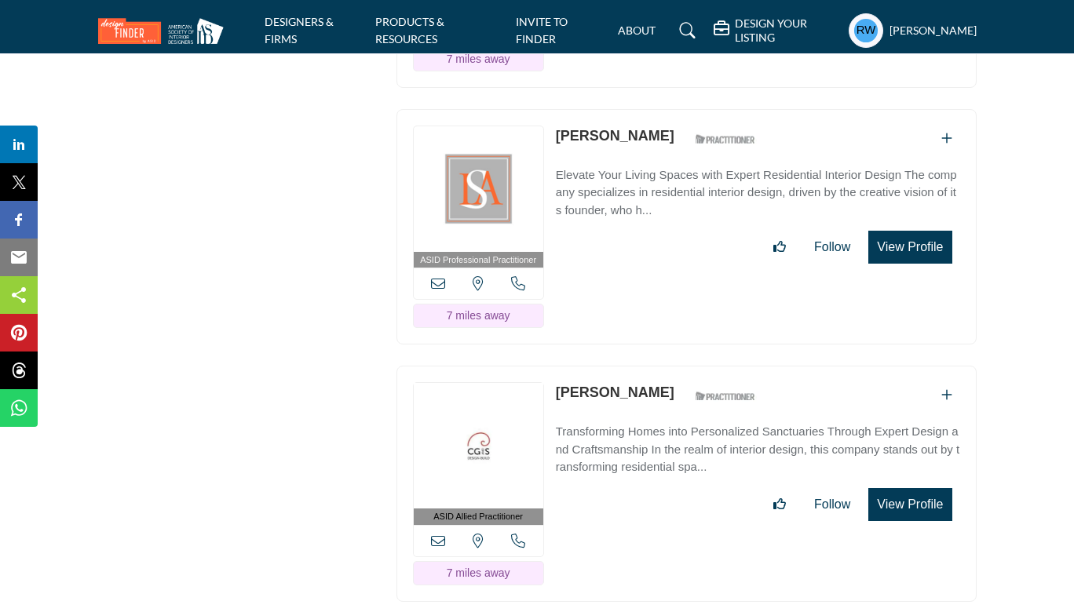
drag, startPoint x: 553, startPoint y: 364, endPoint x: 677, endPoint y: 358, distance: 124.1
click at [677, 366] on div "ASID Allied Practitioner ASID Allied Practitioners have successfully completed …" at bounding box center [686, 484] width 580 height 236
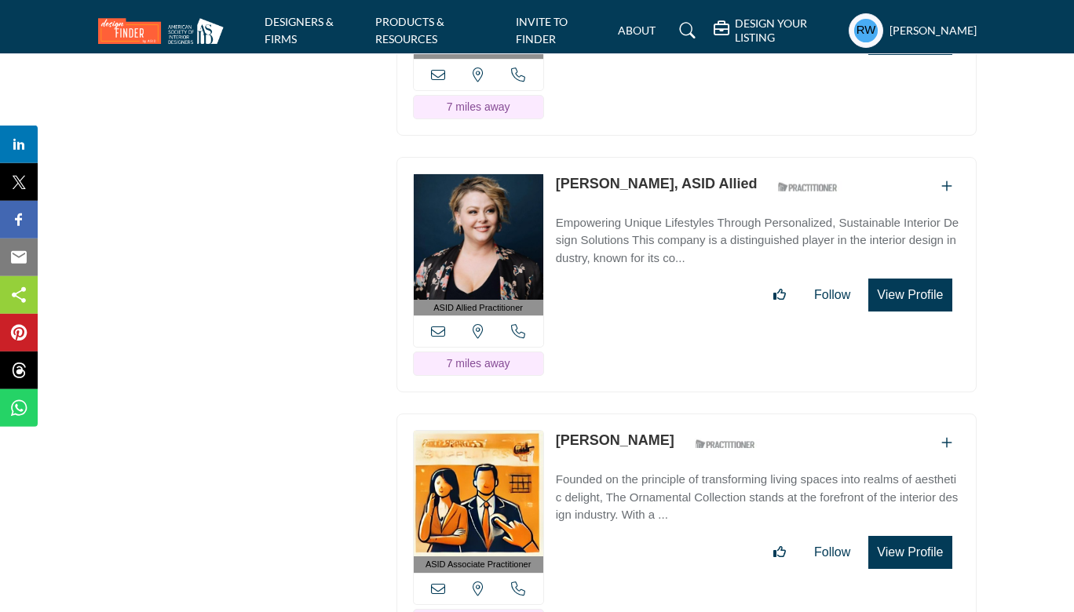
scroll to position [12440, 0]
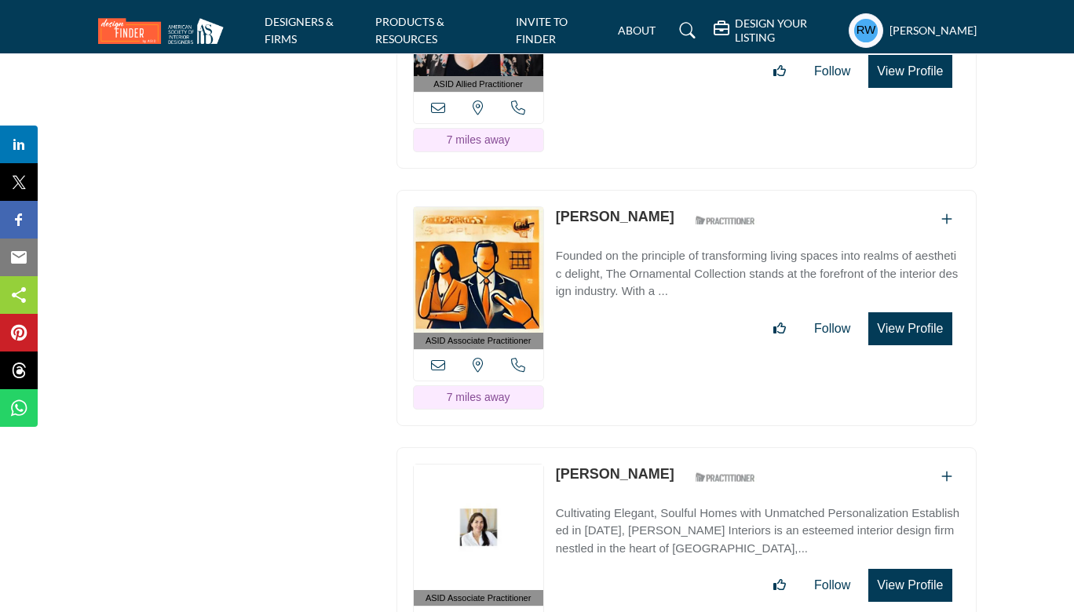
scroll to position [12694, 0]
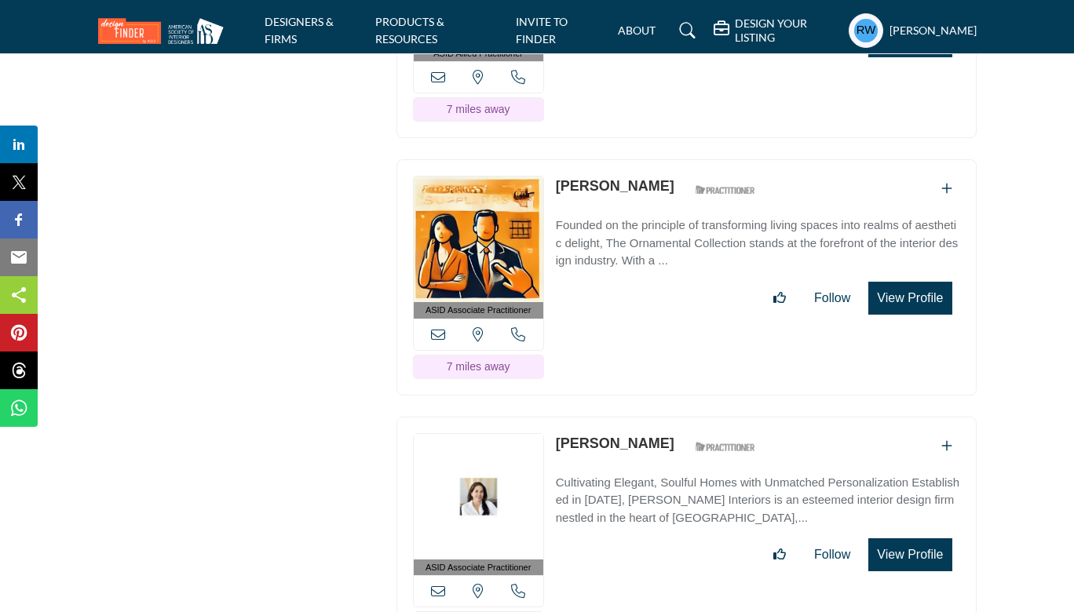
drag, startPoint x: 654, startPoint y: 150, endPoint x: 556, endPoint y: 147, distance: 98.1
click at [556, 176] on div "Jenifer Regan ASID Qualified Practitioner who validates work and experience to …" at bounding box center [660, 189] width 208 height 27
drag, startPoint x: 640, startPoint y: 399, endPoint x: 555, endPoint y: 402, distance: 84.8
click at [555, 417] on div "ASID Associate Practitioner ASID Associate Practitioners have a degree in any m…" at bounding box center [686, 535] width 580 height 236
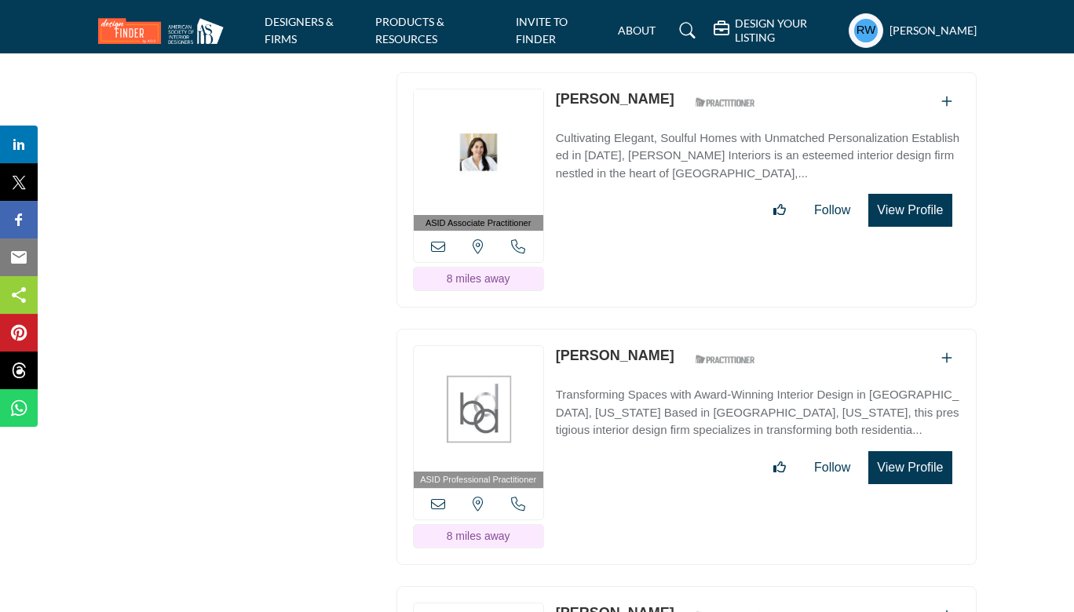
scroll to position [13076, 0]
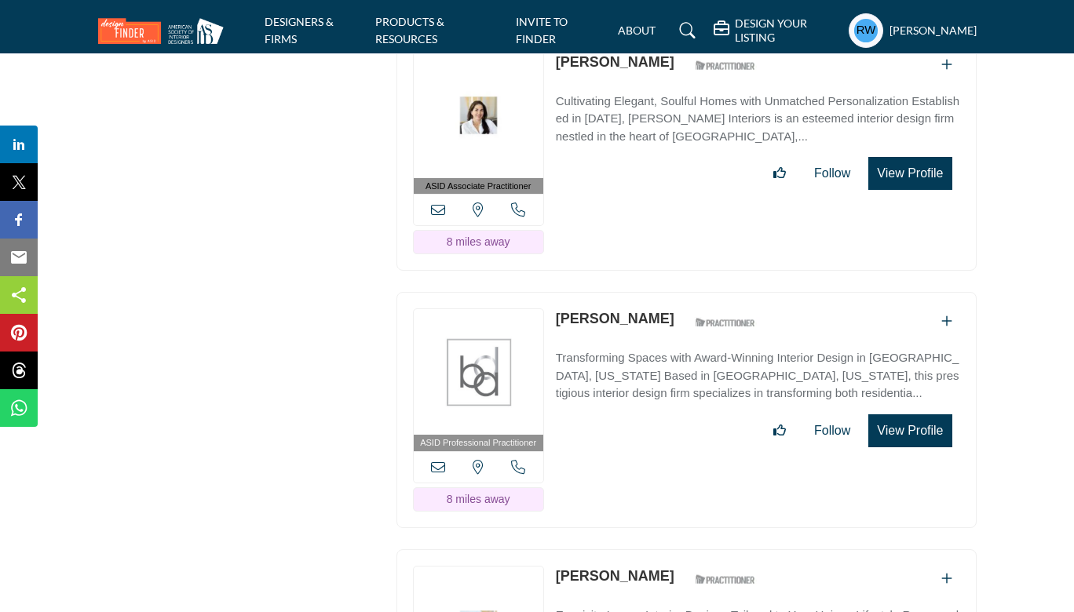
drag, startPoint x: 549, startPoint y: 278, endPoint x: 625, endPoint y: 280, distance: 75.4
click at [625, 292] on div "ASID Professional Practitioner ASID Professional Practitioners have successfull…" at bounding box center [686, 410] width 580 height 236
drag, startPoint x: 634, startPoint y: 280, endPoint x: 558, endPoint y: 281, distance: 76.1
click at [558, 308] on div "Kim Bates ASID Qualified Practitioner who validates work and experience to hold…" at bounding box center [660, 321] width 208 height 27
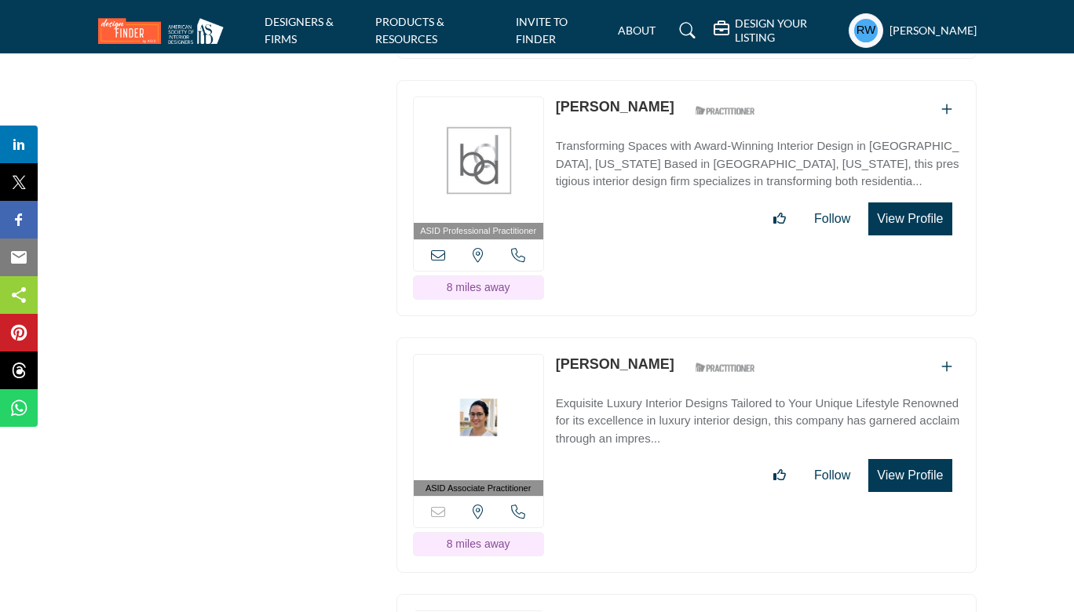
scroll to position [13330, 0]
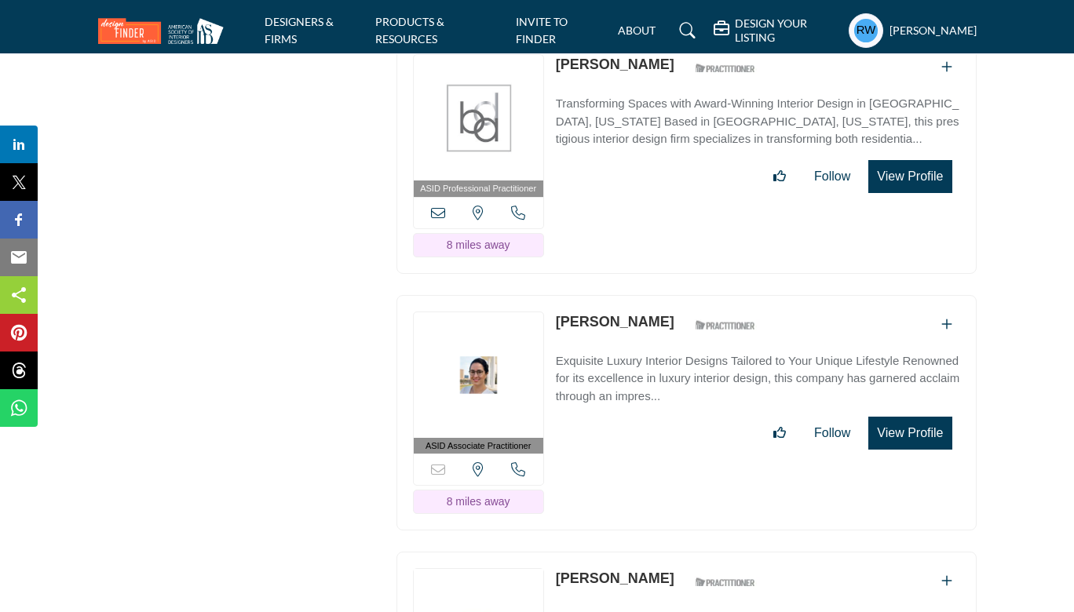
drag, startPoint x: 552, startPoint y: 279, endPoint x: 641, endPoint y: 284, distance: 89.6
click at [641, 295] on div "ASID Associate Practitioner ASID Associate Practitioners have a degree in any m…" at bounding box center [686, 413] width 580 height 236
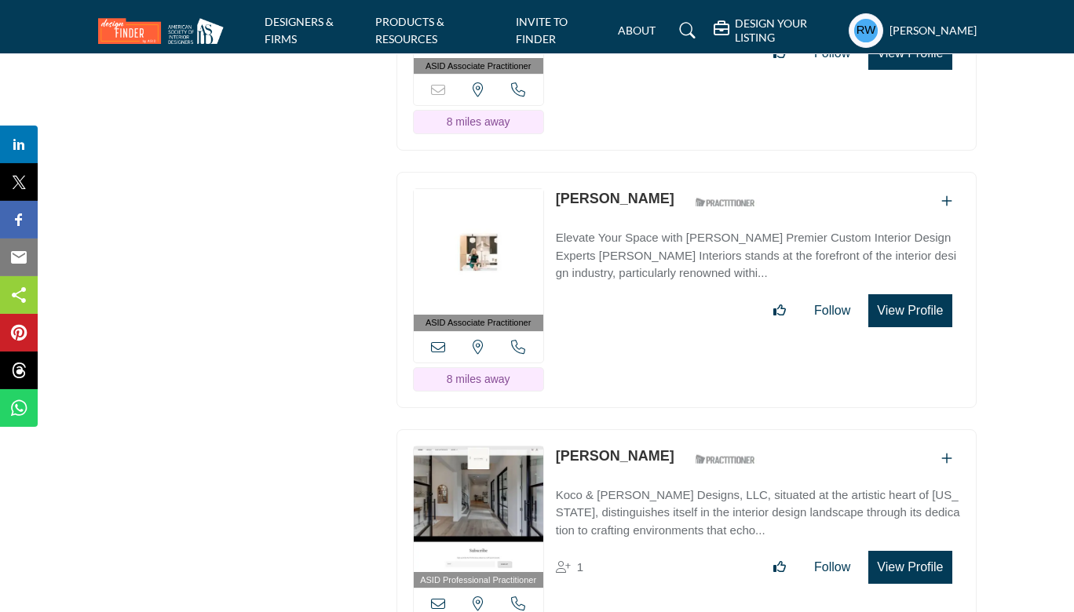
scroll to position [13711, 0]
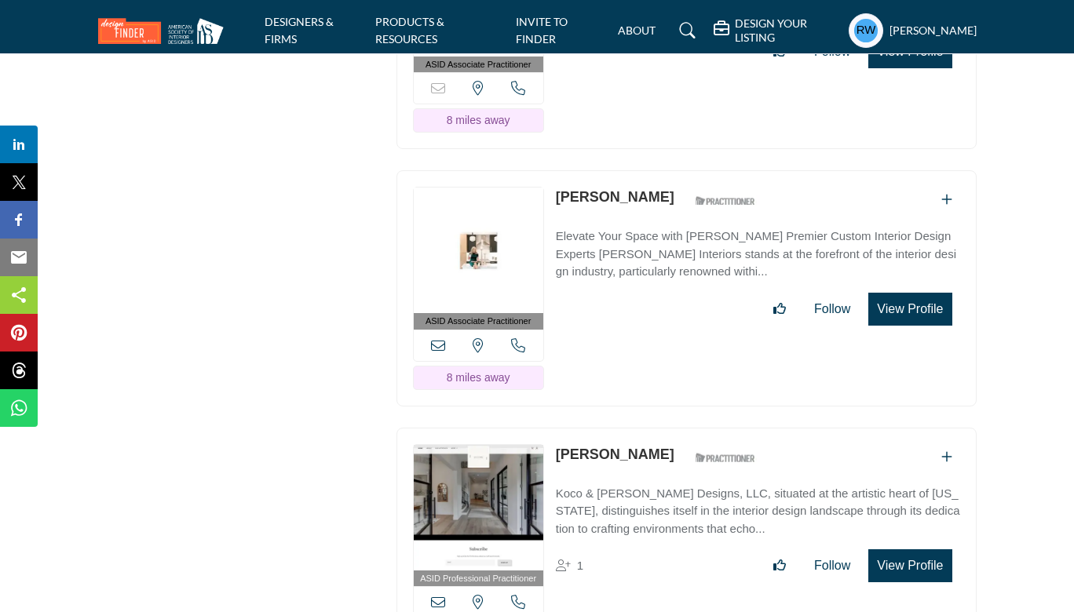
drag, startPoint x: 554, startPoint y: 408, endPoint x: 648, endPoint y: 410, distance: 94.2
click at [648, 428] on div "ASID Professional Practitioner ASID Professional Practitioners have successfull…" at bounding box center [686, 546] width 580 height 236
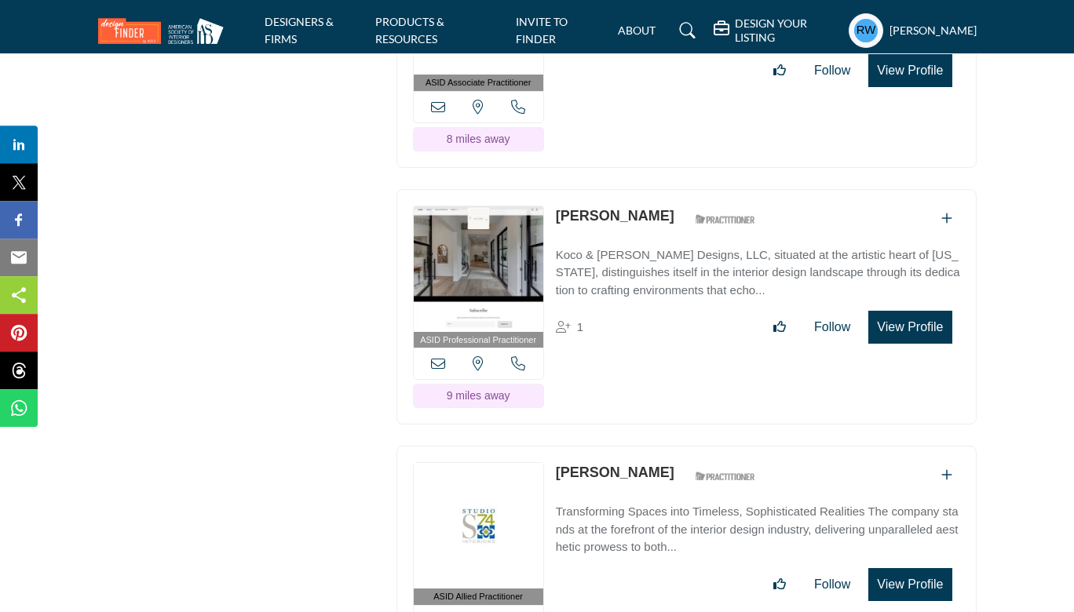
scroll to position [13965, 0]
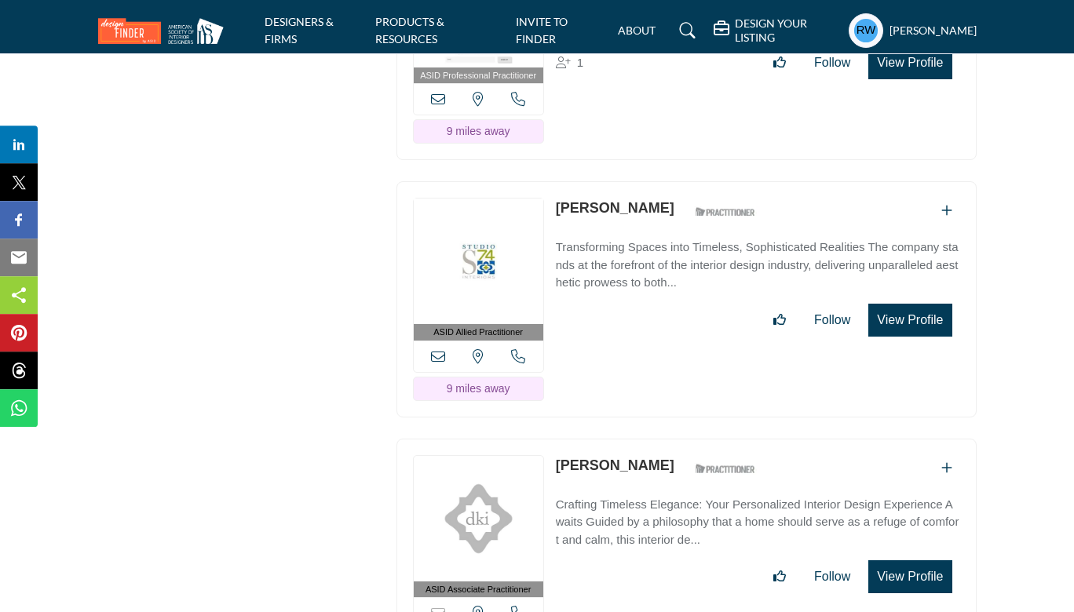
scroll to position [14220, 0]
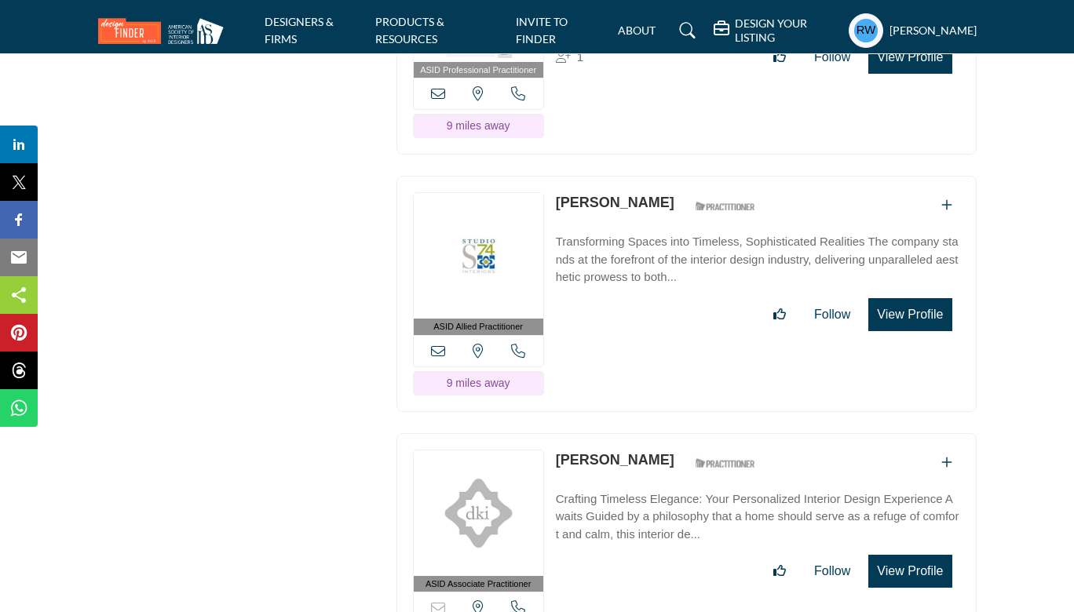
drag, startPoint x: 692, startPoint y: 157, endPoint x: 559, endPoint y: 157, distance: 133.4
click at [559, 192] on div "Tanya Allen-Mirabal ASID Qualified Practitioner who validates work and experien…" at bounding box center [660, 205] width 208 height 27
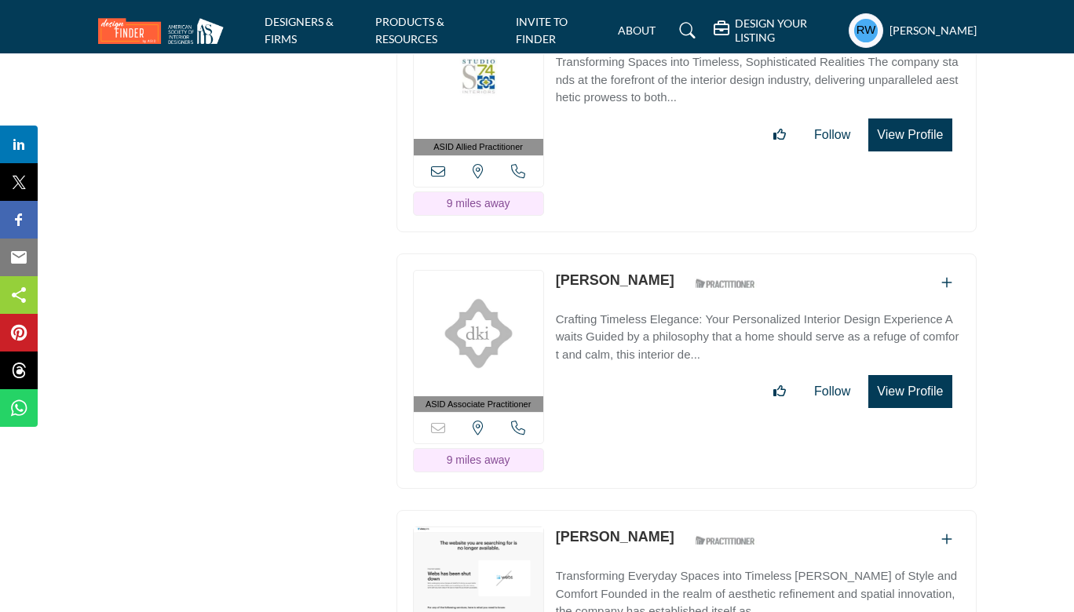
scroll to position [14561, 0]
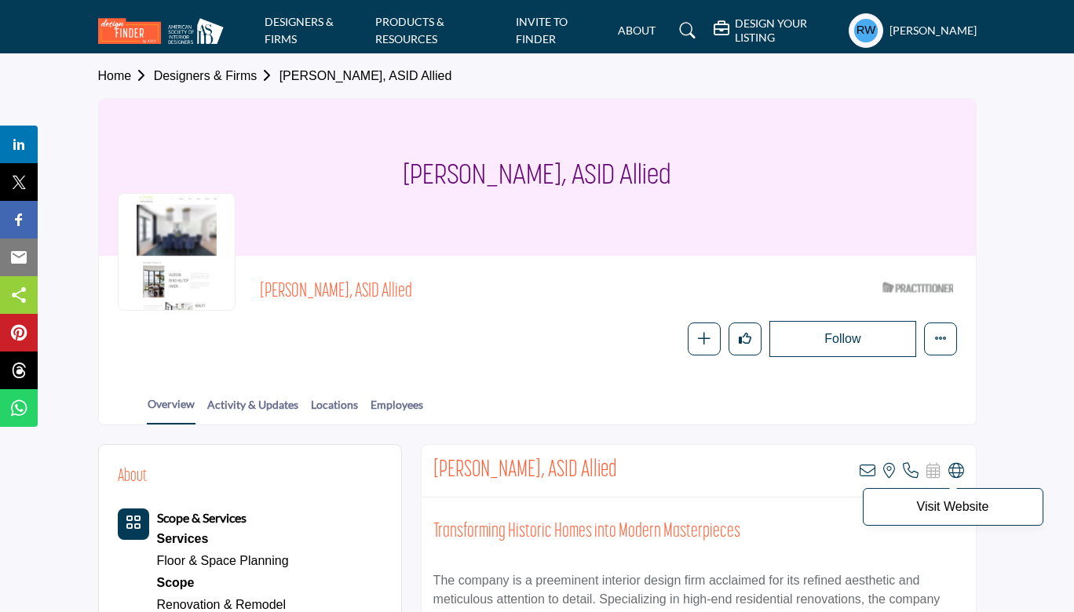
click at [958, 472] on icon at bounding box center [956, 471] width 16 height 16
